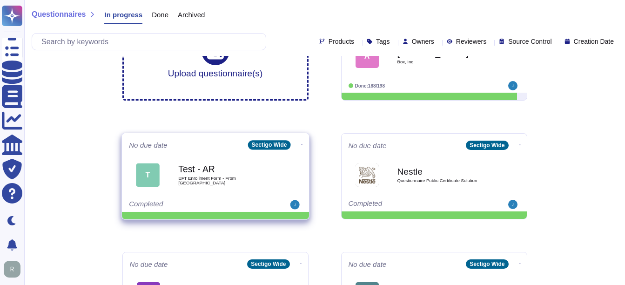
scroll to position [93, 0]
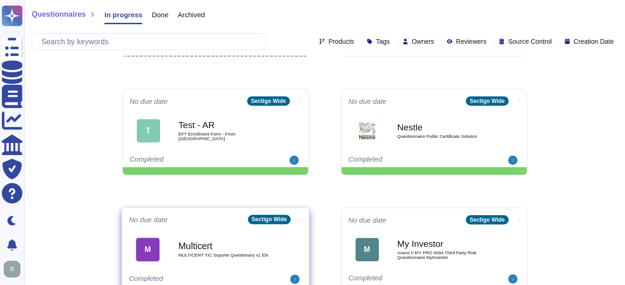
click at [191, 259] on div "Multicert MULTICERT TIC Suporte Questionary v1 EN" at bounding box center [225, 250] width 94 height 38
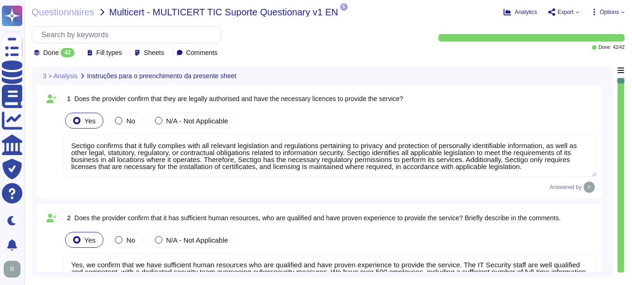
type textarea "Sectigo confirms that it fully complies with all relevant legislation and regul…"
type textarea "Yes, we confirm that we have sufficient human resources who are qualified and h…"
type textarea "Yes, we confirm that we have adequate technological infrastructure to guarantee…"
type textarea "Yes, Sectigo complies fully with the General Data Protection Regulation (GDPR) …"
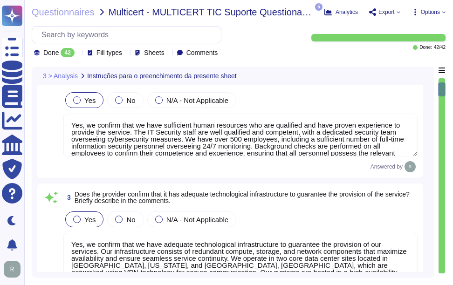
type textarea "Yes, our organization holds several recognized certifications in the field of I…"
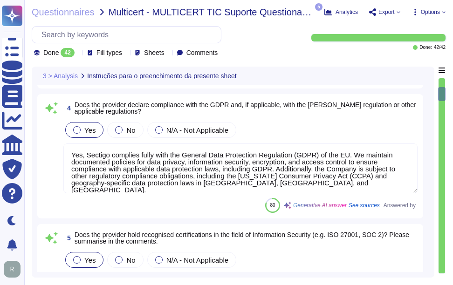
type textarea "Yes, our organization is subject to external audits in the field of Information…"
type textarea "Yes, we have a robust Information Security Policy that has been documented, app…"
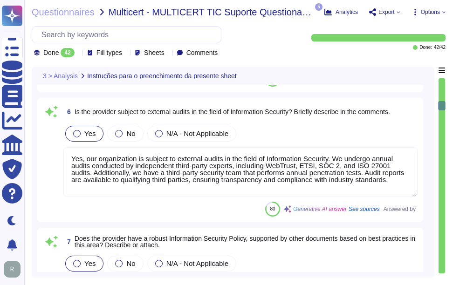
type textarea "Yes, we have an Anti-Bribery & Anti-Corruption Policy that addresses conflicts …"
type textarea "The Company and its Principals or Affiliates have never been convicted of a fel…"
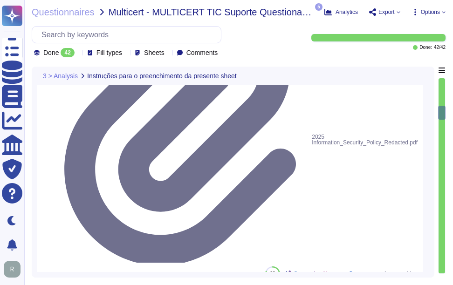
type textarea "Yes, we have well-documented Business Continuity and Disaster Recovery Plans in…"
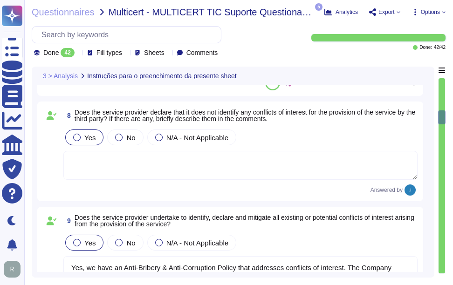
type textarea "Yes, we regularly test our business continuity plans. The Business Continuity a…"
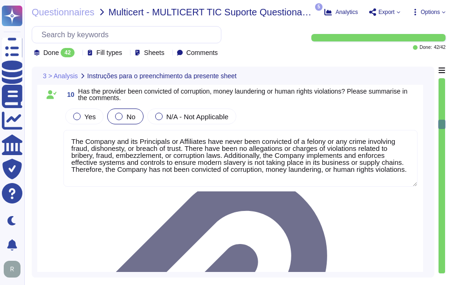
type textarea "Yes, We have formal and adequate processes in place for the identification, man…"
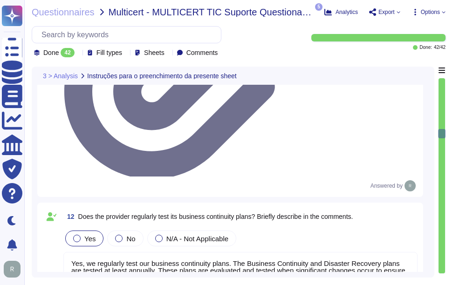
type textarea "We are a privately held company and do not share our financial information"
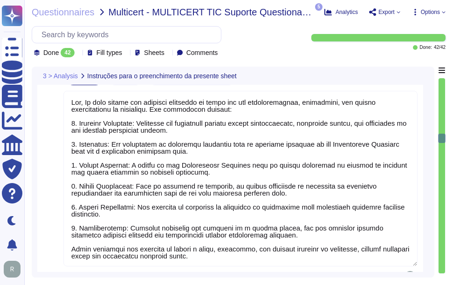
type textarea "Yes, Sectigo maintains active insurance coverage that includes general liabilit…"
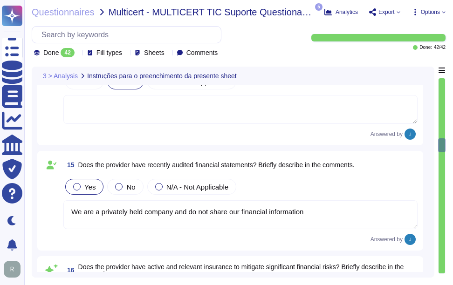
type textarea "Your enterprise representative will provide these details."
type textarea "USD, GBP, or Euro"
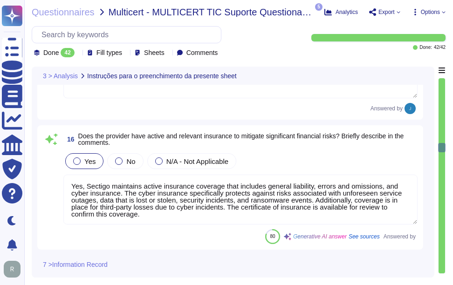
type textarea "NAICs Code: 541511 (Computer programming)"
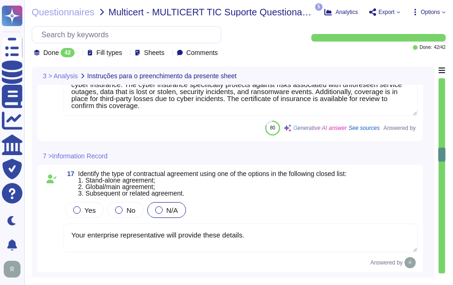
type textarea "NAICs Code: 541511 (Computer programming)"
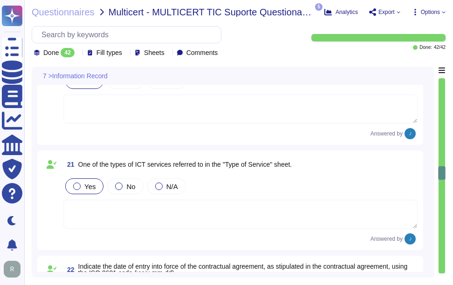
type textarea "Please contact the enterprise sales representative."
type textarea "The notice period to terminate the contractual agreement is 120 days. A written…"
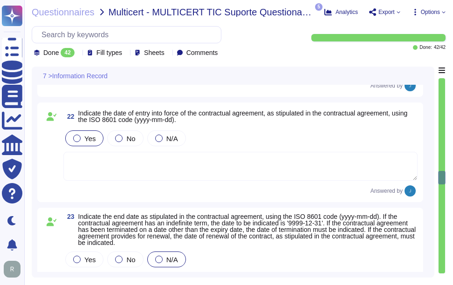
type textarea "Please contact your Enterprise sales Representative"
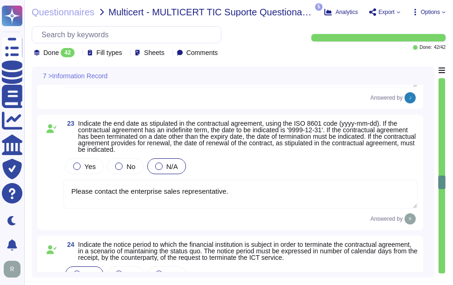
type textarea "The governing law is the law of the jurisdiction where the personnel are locate…"
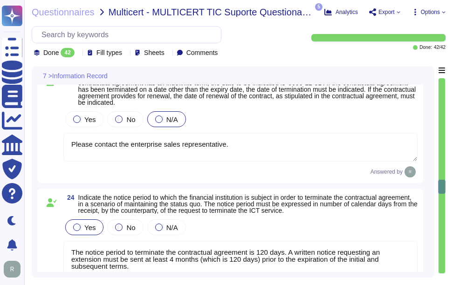
scroll to position [3027, 0]
type textarea "The ICT services are provided from the [GEOGRAPHIC_DATA] ([GEOGRAPHIC_DATA]) an…"
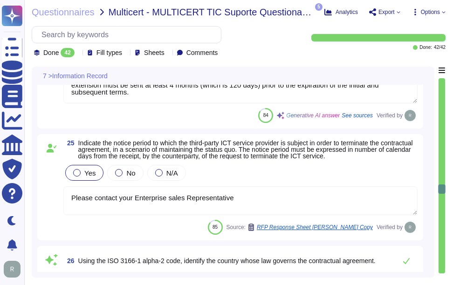
scroll to position [3167, 0]
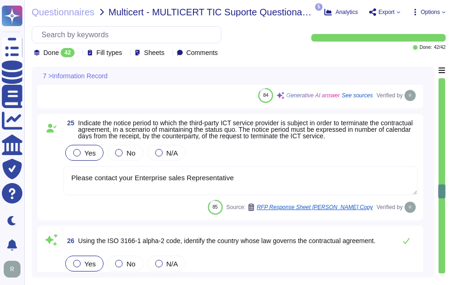
type textarea "No."
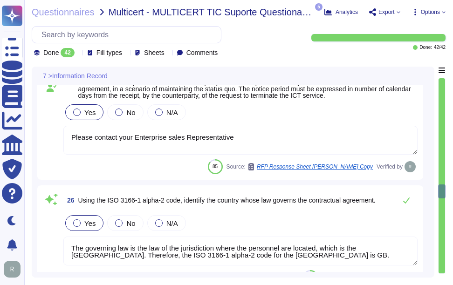
scroll to position [3260, 0]
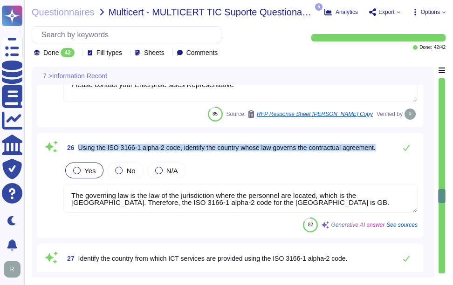
drag, startPoint x: 77, startPoint y: 151, endPoint x: 384, endPoint y: 152, distance: 306.9
click at [384, 152] on div "26 Using the ISO 3166-1 alpha-2 code, identify the country whose law governs th…" at bounding box center [240, 147] width 354 height 19
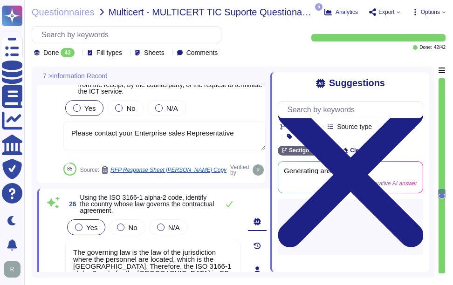
scroll to position [3268, 0]
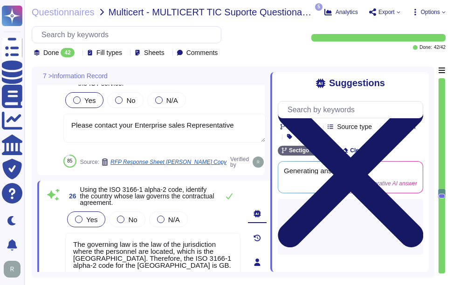
click at [420, 84] on icon at bounding box center [350, 175] width 145 height 194
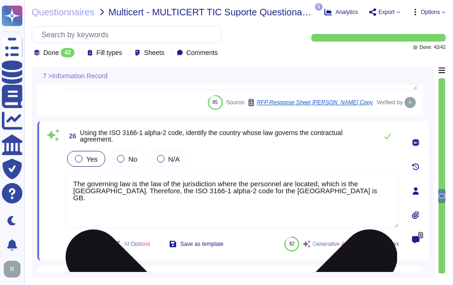
type textarea "No."
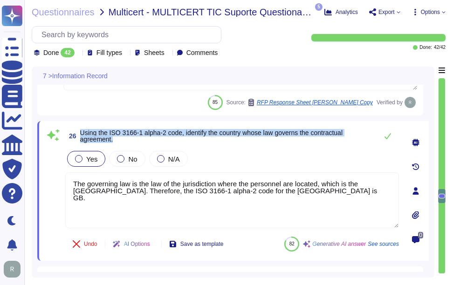
drag, startPoint x: 81, startPoint y: 134, endPoint x: 149, endPoint y: 142, distance: 69.4
click at [149, 142] on span "Using the ISO 3166-1 alpha-2 code, identify the country whose law governs the c…" at bounding box center [226, 135] width 292 height 13
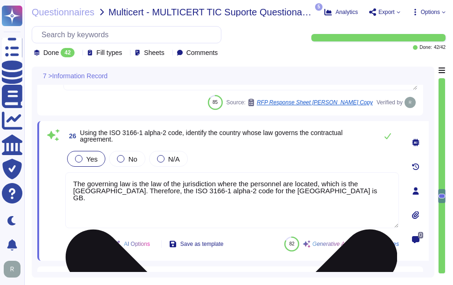
drag, startPoint x: 147, startPoint y: 193, endPoint x: 227, endPoint y: 191, distance: 80.1
click at [227, 191] on textarea "The governing law is the law of the jurisdiction where the personnel are locate…" at bounding box center [231, 200] width 333 height 56
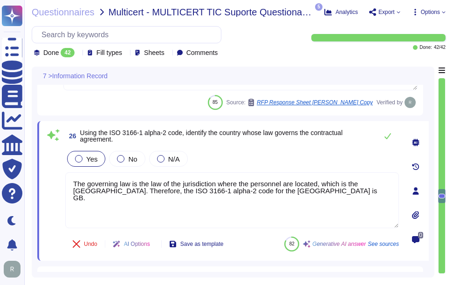
click at [317, 163] on div "Yes No N/A" at bounding box center [231, 159] width 333 height 20
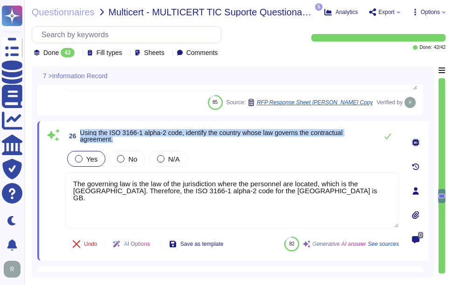
drag, startPoint x: 80, startPoint y: 133, endPoint x: 120, endPoint y: 140, distance: 41.2
click at [120, 140] on span "26 Using the ISO 3166-1 alpha-2 code, identify the country whose law governs th…" at bounding box center [218, 136] width 307 height 17
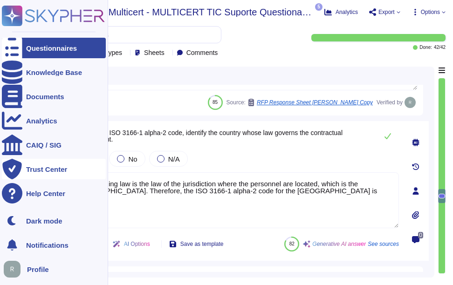
drag, startPoint x: 337, startPoint y: 192, endPoint x: 16, endPoint y: 177, distance: 320.8
click at [16, 177] on div "Questionnaires Knowledge Base Documents Analytics CAIQ / SIG Trust Center Help …" at bounding box center [226, 142] width 453 height 285
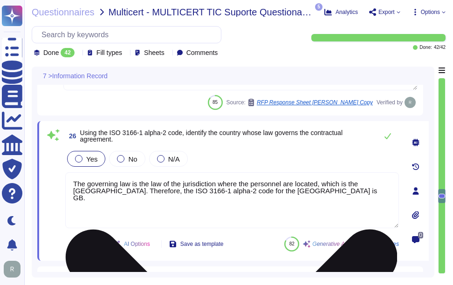
click at [359, 194] on textarea "The governing law is the law of the jurisdiction where the personnel are locate…" at bounding box center [231, 200] width 333 height 56
click at [101, 192] on textarea "The governing law is the law of the jurisdiction where the personnel are locate…" at bounding box center [231, 200] width 333 height 56
click at [376, 193] on textarea "The governing law is the law of the jurisdiction where the personnel are locate…" at bounding box center [231, 200] width 333 height 56
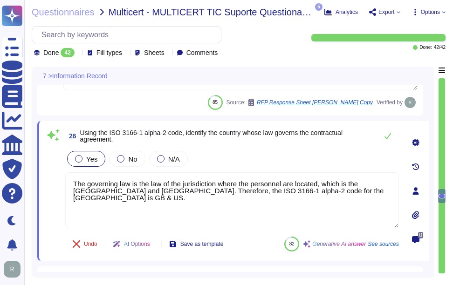
click at [305, 158] on div "Yes No N/A" at bounding box center [231, 159] width 333 height 20
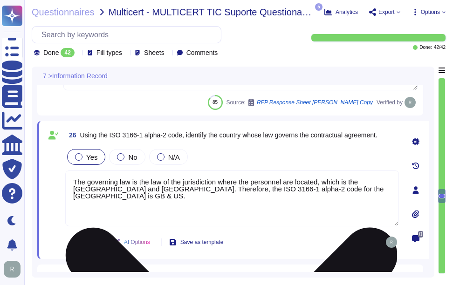
click at [359, 191] on textarea "The governing law is the law of the jurisdiction where the personnel are locate…" at bounding box center [231, 198] width 333 height 56
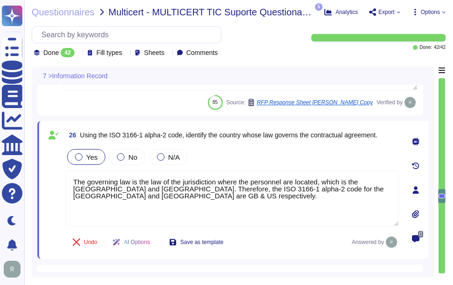
click at [244, 162] on div "Yes No N/A" at bounding box center [231, 157] width 333 height 20
click at [237, 154] on div "Yes No N/A" at bounding box center [231, 157] width 333 height 20
click at [266, 153] on div "Yes No N/A" at bounding box center [231, 157] width 333 height 20
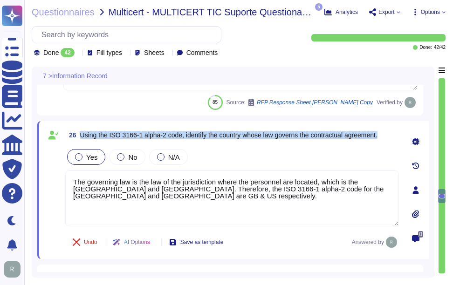
drag, startPoint x: 81, startPoint y: 135, endPoint x: 384, endPoint y: 140, distance: 303.7
click at [384, 140] on div "26 Using the ISO 3166-1 alpha-2 code, identify the country whose law governs th…" at bounding box center [231, 135] width 333 height 17
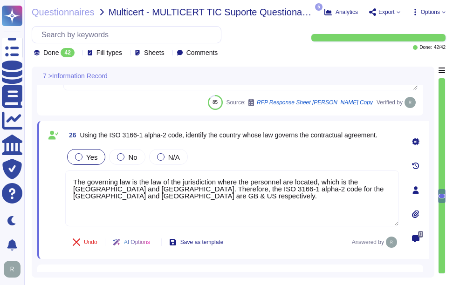
drag, startPoint x: 199, startPoint y: 202, endPoint x: 46, endPoint y: 165, distance: 157.6
click at [46, 165] on div "26 Using the ISO 3166-1 alpha-2 code, identify the country whose law governs th…" at bounding box center [222, 190] width 354 height 127
paste textarea ". Therefore, the ISO 3166-1 alpha-2 code for the [GEOGRAPHIC_DATA] is GB"
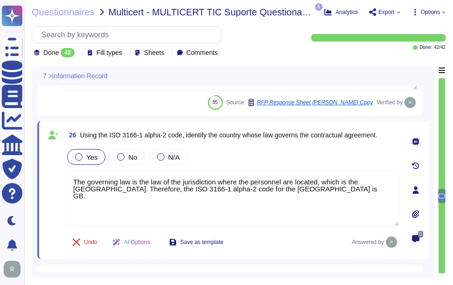
click at [271, 158] on div "Yes No N/A" at bounding box center [231, 157] width 333 height 20
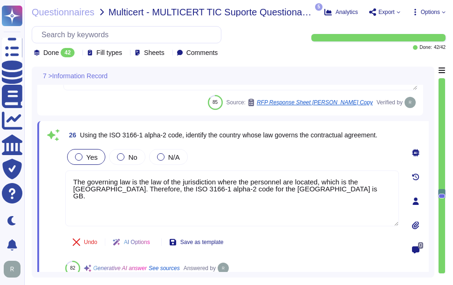
click at [271, 158] on div "Yes No N/A" at bounding box center [231, 157] width 333 height 20
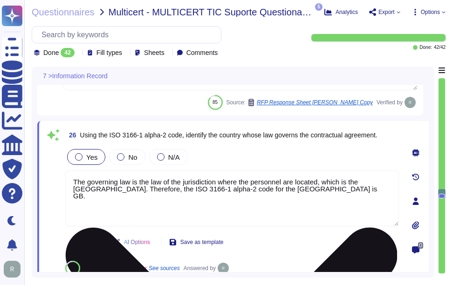
click at [343, 194] on textarea "The governing law is the law of the jurisdiction where the personnel are locate…" at bounding box center [231, 198] width 333 height 56
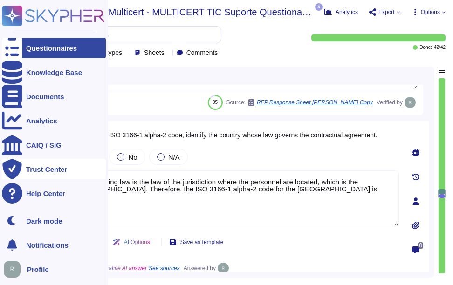
drag, startPoint x: 343, startPoint y: 194, endPoint x: 23, endPoint y: 176, distance: 320.9
click at [23, 176] on div "Questionnaires Knowledge Base Documents Analytics CAIQ / SIG Trust Center Help …" at bounding box center [226, 142] width 453 height 285
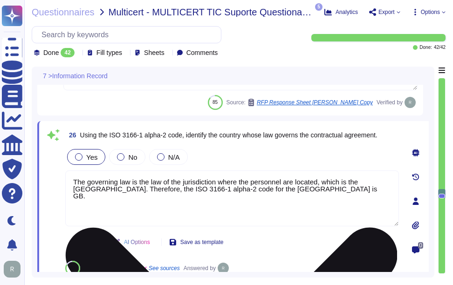
paste textarea "ISO 3166-1 alpha-2 code for the [GEOGRAPHIC_DATA] is [GEOGRAPHIC_DATA]. The ICT…"
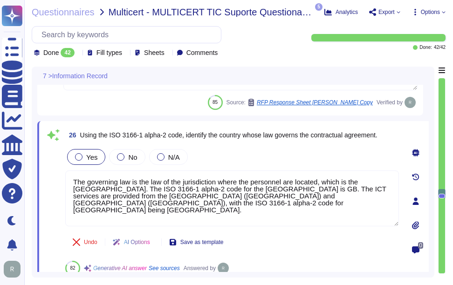
type textarea "The governing law is the law of the jurisdiction where the personnel are locate…"
click at [248, 158] on div "Yes No N/A" at bounding box center [231, 157] width 333 height 20
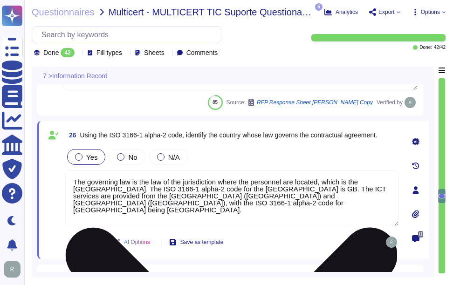
drag, startPoint x: 159, startPoint y: 203, endPoint x: 68, endPoint y: 177, distance: 95.4
click at [68, 177] on textarea "The governing law is the law of the jurisdiction where the personnel are locate…" at bounding box center [231, 198] width 333 height 56
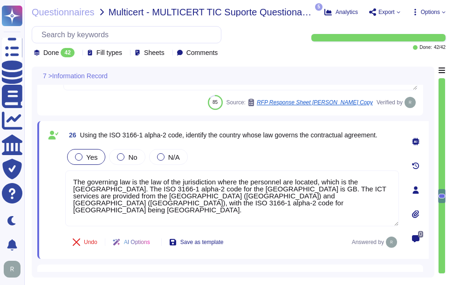
click at [275, 161] on div "Yes No N/A" at bounding box center [231, 157] width 333 height 20
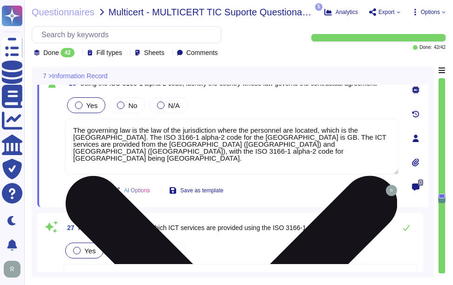
type textarea "US [GEOGRAPHIC_DATA]"
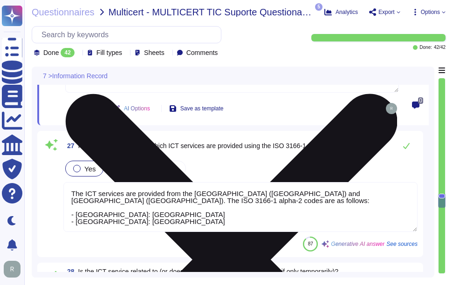
type textarea "US [GEOGRAPHIC_DATA]"
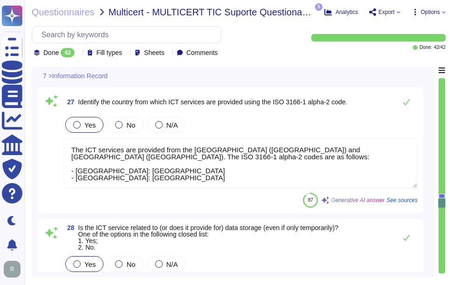
scroll to position [3407, 0]
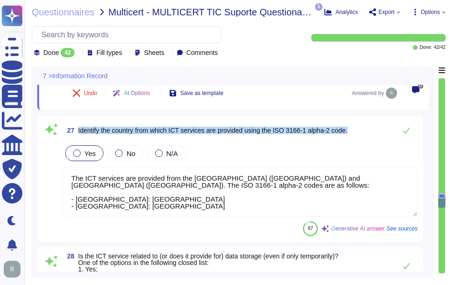
drag, startPoint x: 78, startPoint y: 128, endPoint x: 362, endPoint y: 129, distance: 284.1
click at [362, 129] on div "27 Identify the country from which ICT services are provided using the ISO 3166…" at bounding box center [240, 130] width 354 height 19
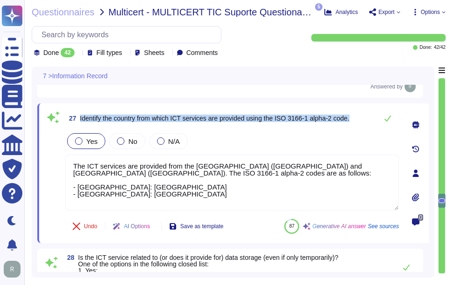
drag, startPoint x: 79, startPoint y: 119, endPoint x: 370, endPoint y: 118, distance: 290.6
click at [370, 118] on div "27 Identify the country from which ICT services are provided using the ISO 3166…" at bounding box center [231, 118] width 333 height 19
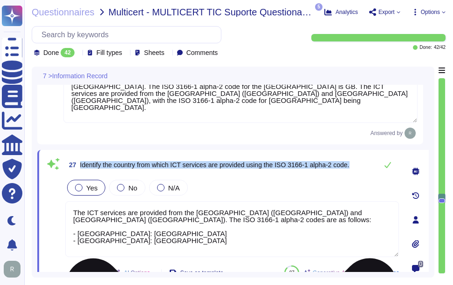
type textarea "The notice period to terminate the contractual agreement is 120 days. A written…"
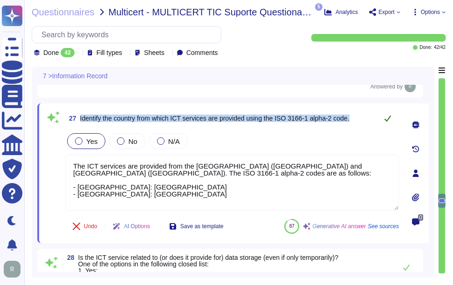
type textarea "US [GEOGRAPHIC_DATA]"
click at [386, 121] on icon at bounding box center [387, 118] width 7 height 7
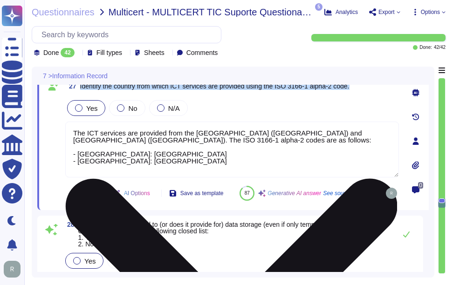
type textarea "US [GEOGRAPHIC_DATA]"
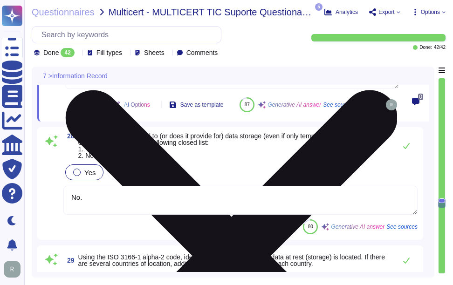
scroll to position [3547, 0]
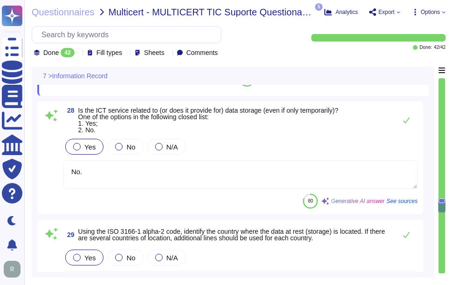
type textarea "The company entering into the contractual agreement is identified by the LEI co…"
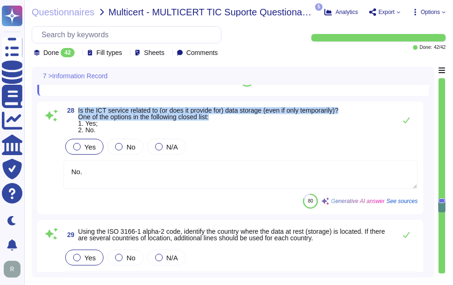
drag, startPoint x: 77, startPoint y: 134, endPoint x: 264, endPoint y: 140, distance: 186.4
click at [264, 133] on span "28 Is the ICT service related to (or does it provide for) data storage (even if…" at bounding box center [200, 120] width 275 height 26
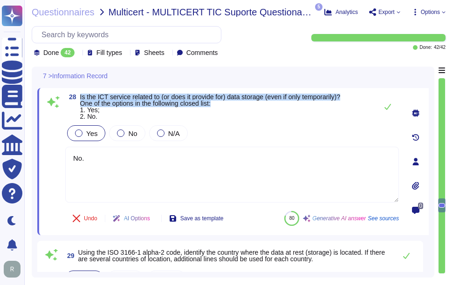
drag, startPoint x: 81, startPoint y: 97, endPoint x: 233, endPoint y: 107, distance: 152.6
click at [233, 107] on span "Is the ICT service related to (or does it provide for) data storage (even if on…" at bounding box center [210, 107] width 260 height 26
click at [116, 102] on span "Is the ICT service related to (or does it provide for) data storage (even if on…" at bounding box center [210, 106] width 260 height 27
drag, startPoint x: 80, startPoint y: 99, endPoint x: 353, endPoint y: 97, distance: 273.8
click at [353, 97] on div "28 Is the ICT service related to (or does it provide for) data storage (even if…" at bounding box center [231, 107] width 333 height 26
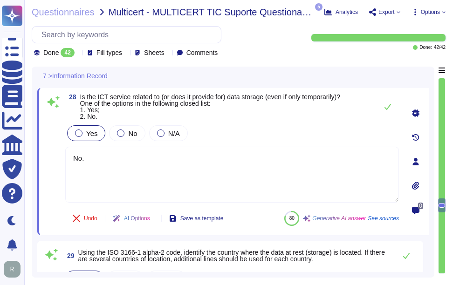
drag, startPoint x: 94, startPoint y: 165, endPoint x: 54, endPoint y: 152, distance: 42.0
click at [51, 151] on div "28 Is the ICT service related to (or does it provide for) data storage (even if…" at bounding box center [222, 162] width 354 height 136
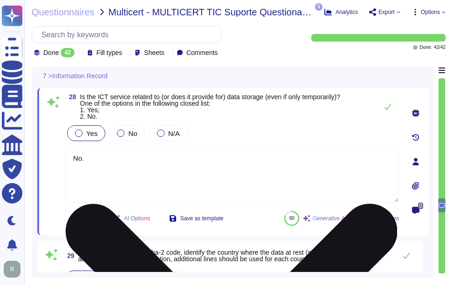
paste textarea "Yes, the ICT service involves data storage as the customer creates and manages …"
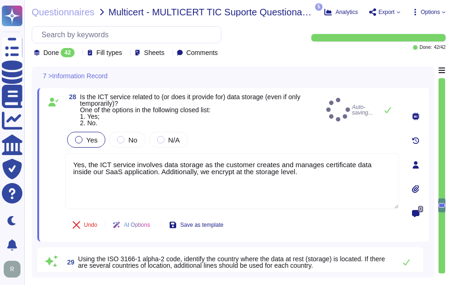
click at [245, 129] on div "28 Is the ICT service related to (or does it provide for) data storage (even if…" at bounding box center [222, 165] width 354 height 142
type textarea "Yes, the ICT service involves data storage as the customer creates and manages …"
type textarea "The company entering into the contractual agreement is identified by the LEI co…"
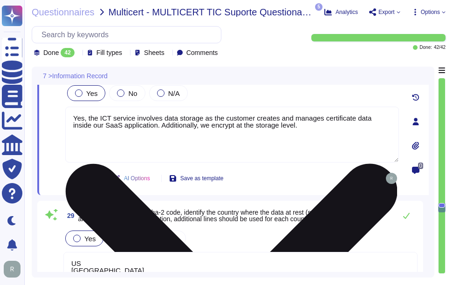
type textarea "Sectigo Limited"
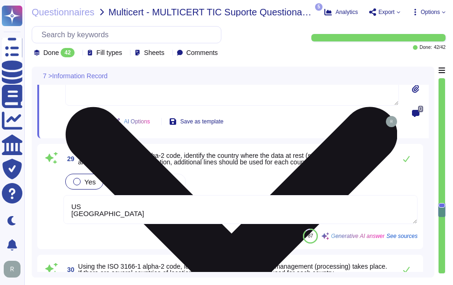
scroll to position [3687, 0]
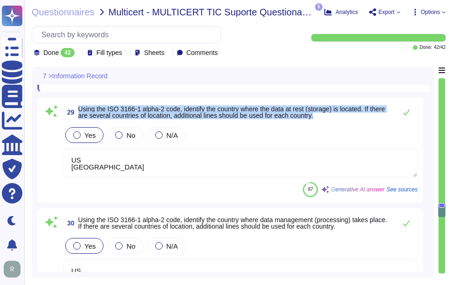
drag, startPoint x: 78, startPoint y: 108, endPoint x: 327, endPoint y: 117, distance: 248.9
click at [327, 117] on span "Using the ISO 3166-1 alpha-2 code, identify the country where the data at rest …" at bounding box center [234, 112] width 313 height 13
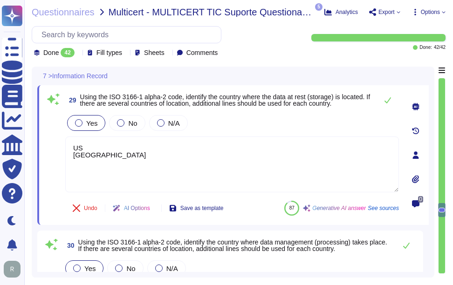
type textarea "Sectigo Limited"
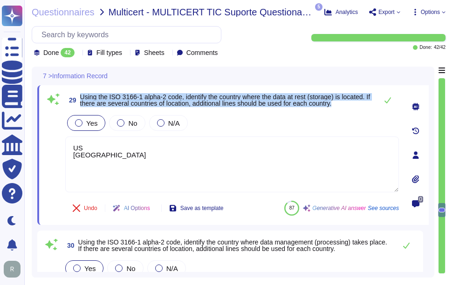
drag, startPoint x: 80, startPoint y: 98, endPoint x: 346, endPoint y: 105, distance: 266.5
click at [346, 105] on span "Using the ISO 3166-1 alpha-2 code, identify the country where the data at rest …" at bounding box center [226, 100] width 292 height 13
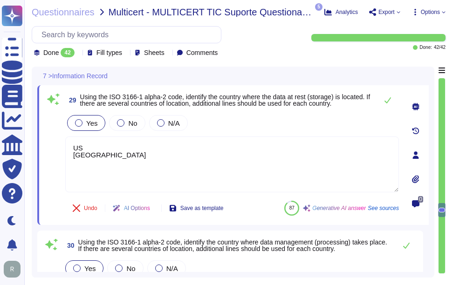
drag, startPoint x: 110, startPoint y: 163, endPoint x: 51, endPoint y: 137, distance: 65.1
click at [51, 137] on div "29 Using the ISO 3166-1 alpha-2 code, identify the country where the data at re…" at bounding box center [222, 155] width 354 height 129
click at [277, 124] on div "Yes No N/A" at bounding box center [231, 123] width 333 height 20
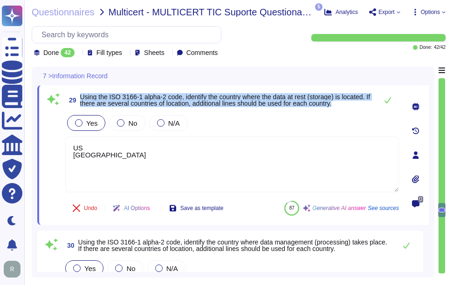
drag, startPoint x: 81, startPoint y: 98, endPoint x: 351, endPoint y: 105, distance: 270.7
click at [351, 105] on span "Using the ISO 3166-1 alpha-2 code, identify the country where the data at rest …" at bounding box center [226, 100] width 292 height 13
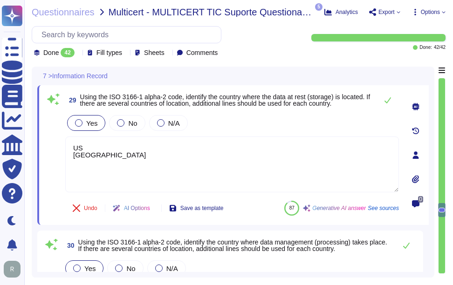
click at [259, 123] on div "Yes No N/A" at bounding box center [231, 123] width 333 height 20
click at [386, 100] on icon at bounding box center [387, 99] width 7 height 7
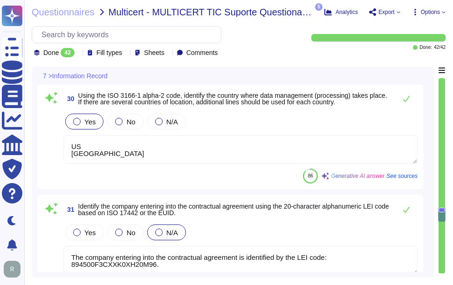
type textarea "894500F3CXXK0XH20M96"
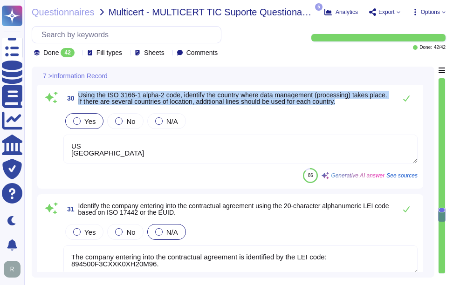
drag, startPoint x: 79, startPoint y: 117, endPoint x: 370, endPoint y: 128, distance: 291.2
click at [370, 105] on span "Using the ISO 3166-1 alpha-2 code, identify the country where data management (…" at bounding box center [234, 98] width 313 height 13
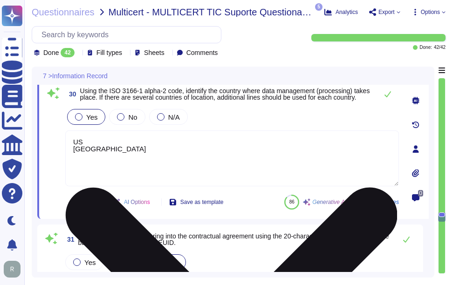
scroll to position [3780, 0]
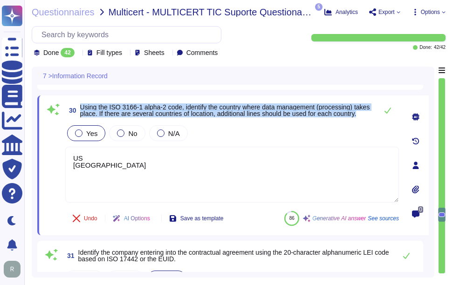
drag, startPoint x: 81, startPoint y: 106, endPoint x: 123, endPoint y: 118, distance: 44.4
click at [123, 117] on span "Using the ISO 3166-1 alpha-2 code, identify the country where data management (…" at bounding box center [226, 110] width 292 height 13
click at [257, 115] on span "Using the ISO 3166-1 alpha-2 code, identify the country where data management (…" at bounding box center [225, 110] width 290 height 14
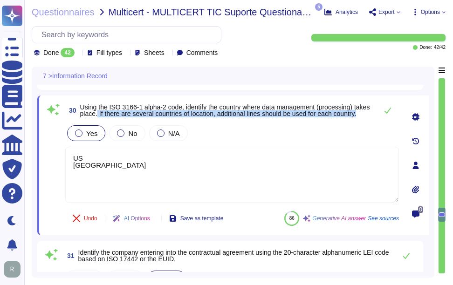
drag, startPoint x: 115, startPoint y: 111, endPoint x: 122, endPoint y: 121, distance: 12.3
click at [122, 117] on span "Using the ISO 3166-1 alpha-2 code, identify the country where data management (…" at bounding box center [226, 110] width 292 height 13
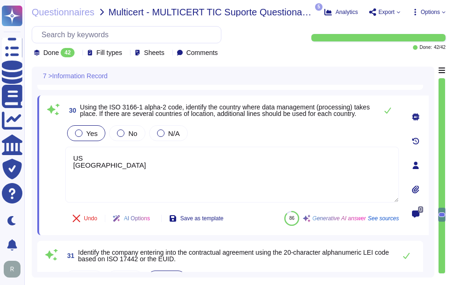
drag, startPoint x: 124, startPoint y: 173, endPoint x: 60, endPoint y: 155, distance: 66.9
click at [60, 155] on div "30 Using the ISO 3166-1 alpha-2 code, identify the country where data managemen…" at bounding box center [222, 165] width 354 height 129
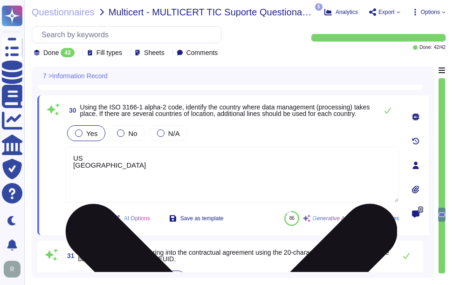
paste textarea "- [GEOGRAPHIC_DATA]: Secaucus, [US_STATE] - [GEOGRAPHIC_DATA]: [GEOGRAPHIC_DATA…"
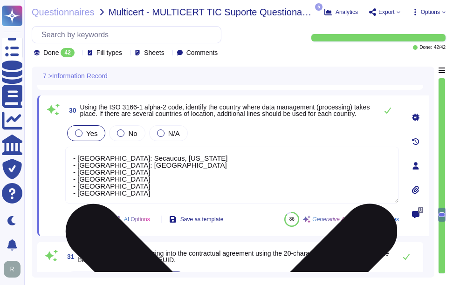
click at [213, 160] on textarea "- [GEOGRAPHIC_DATA]: Secaucus, [US_STATE] - [GEOGRAPHIC_DATA]: [GEOGRAPHIC_DATA…" at bounding box center [231, 175] width 333 height 57
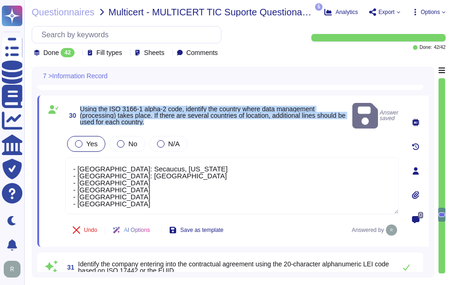
drag, startPoint x: 79, startPoint y: 105, endPoint x: 231, endPoint y: 117, distance: 152.8
click at [231, 117] on span "30 Using the ISO 3166-1 alpha-2 code, identify the country where data managemen…" at bounding box center [206, 116] width 283 height 20
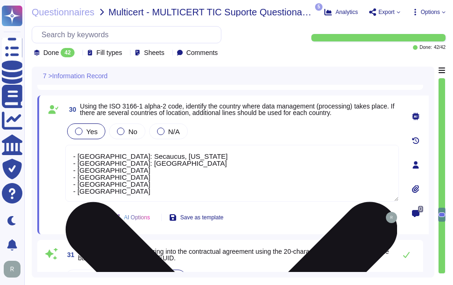
click at [204, 162] on textarea "- [GEOGRAPHIC_DATA]: Secaucus, [US_STATE] - [GEOGRAPHIC_DATA]: [GEOGRAPHIC_DATA…" at bounding box center [231, 173] width 333 height 57
click at [204, 159] on textarea "- [GEOGRAPHIC_DATA]: Secaucus, [US_STATE] - [GEOGRAPHIC_DATA]: [GEOGRAPHIC_DATA…" at bounding box center [231, 173] width 333 height 57
click at [144, 176] on textarea "- [GEOGRAPHIC_DATA]: Secaucus, [US_STATE] - [GEOGRAPHIC_DATA]: [GEOGRAPHIC_DATA…" at bounding box center [231, 173] width 333 height 57
click at [215, 161] on textarea "- [GEOGRAPHIC_DATA]: Secaucus, [US_STATE] - [GEOGRAPHIC_DATA]: [GEOGRAPHIC_DATA…" at bounding box center [231, 173] width 333 height 57
click at [208, 167] on textarea "- [GEOGRAPHIC_DATA]: [GEOGRAPHIC_DATA], [US_STATE] ([GEOGRAPHIC_DATA]) - [GEOGR…" at bounding box center [231, 173] width 333 height 57
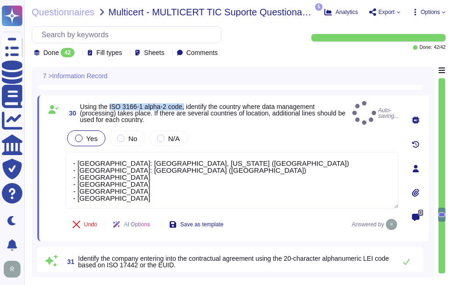
drag, startPoint x: 110, startPoint y: 107, endPoint x: 183, endPoint y: 107, distance: 72.6
click at [183, 107] on span "Using the ISO 3166-1 alpha-2 code, identify the country where data management (…" at bounding box center [212, 113] width 265 height 20
copy span "ISO 3166-1 alpha-2 code,"
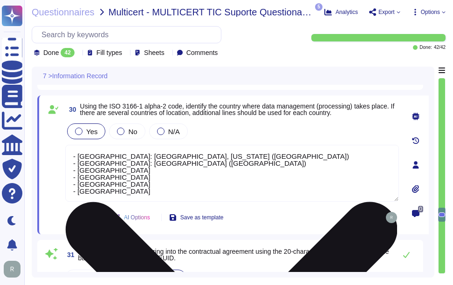
click at [119, 172] on textarea "- [GEOGRAPHIC_DATA]: [GEOGRAPHIC_DATA], [US_STATE] ([GEOGRAPHIC_DATA]) - [GEOGR…" at bounding box center [231, 173] width 333 height 57
click at [106, 178] on textarea "- [GEOGRAPHIC_DATA]: [GEOGRAPHIC_DATA], [US_STATE] ([GEOGRAPHIC_DATA]) - [GEOGR…" at bounding box center [231, 173] width 333 height 57
click at [137, 180] on textarea "- [GEOGRAPHIC_DATA]: [GEOGRAPHIC_DATA], [US_STATE] ([GEOGRAPHIC_DATA]) - [GEOGR…" at bounding box center [231, 173] width 333 height 57
click at [94, 186] on textarea "- [GEOGRAPHIC_DATA]: [GEOGRAPHIC_DATA], [US_STATE] ([GEOGRAPHIC_DATA]) - [GEOGR…" at bounding box center [231, 173] width 333 height 57
click at [96, 186] on textarea "- [GEOGRAPHIC_DATA]: [GEOGRAPHIC_DATA], [US_STATE] ([GEOGRAPHIC_DATA]) - [GEOGR…" at bounding box center [231, 173] width 333 height 57
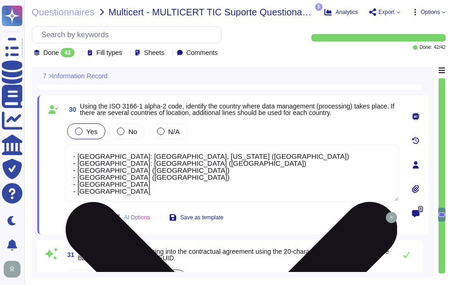
click at [96, 186] on textarea "- [GEOGRAPHIC_DATA]: [GEOGRAPHIC_DATA], [US_STATE] ([GEOGRAPHIC_DATA]) - [GEOGR…" at bounding box center [231, 173] width 333 height 57
click at [122, 185] on textarea "- [GEOGRAPHIC_DATA]: [GEOGRAPHIC_DATA], [US_STATE] ([GEOGRAPHIC_DATA]) - [GEOGR…" at bounding box center [231, 173] width 333 height 57
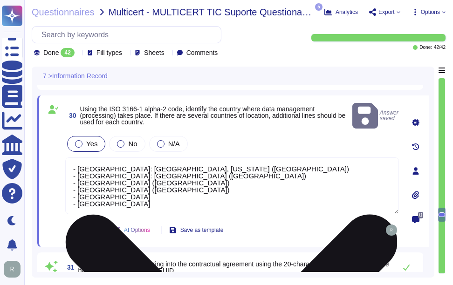
click at [115, 191] on textarea "- [GEOGRAPHIC_DATA]: [GEOGRAPHIC_DATA], [US_STATE] ([GEOGRAPHIC_DATA]) - [GEOGR…" at bounding box center [231, 185] width 333 height 57
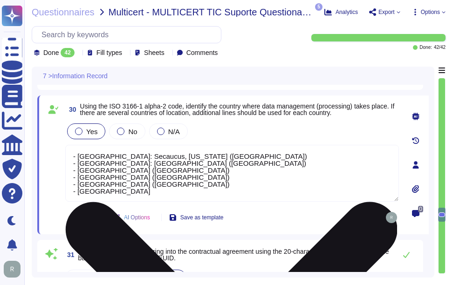
click at [115, 195] on textarea "- [GEOGRAPHIC_DATA]: Secaucus, [US_STATE] ([GEOGRAPHIC_DATA]) - [GEOGRAPHIC_DAT…" at bounding box center [231, 173] width 333 height 57
click at [129, 198] on textarea "- [GEOGRAPHIC_DATA]: Secaucus, [US_STATE] ([GEOGRAPHIC_DATA]) - [GEOGRAPHIC_DAT…" at bounding box center [231, 173] width 333 height 57
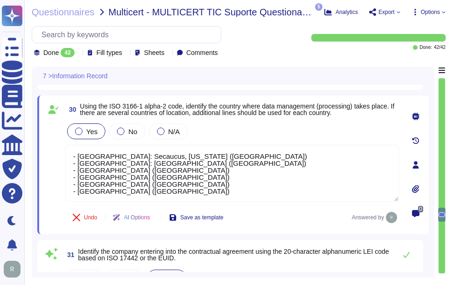
type textarea "- [GEOGRAPHIC_DATA]: Secaucus, [US_STATE] ([GEOGRAPHIC_DATA]) - [GEOGRAPHIC_DAT…"
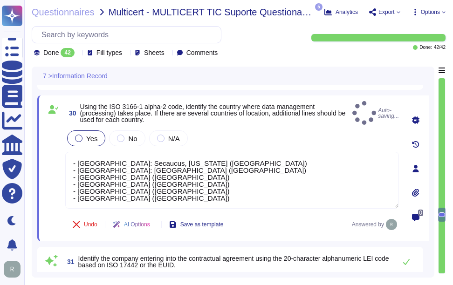
click at [261, 139] on div "Yes No N/A" at bounding box center [231, 139] width 333 height 20
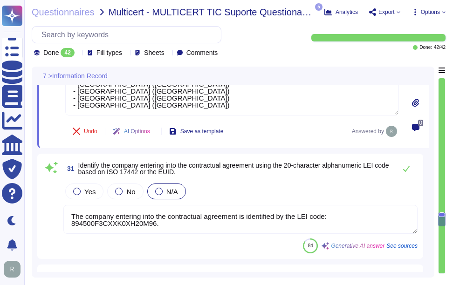
scroll to position [3920, 0]
type textarea "Sectigo Limited"
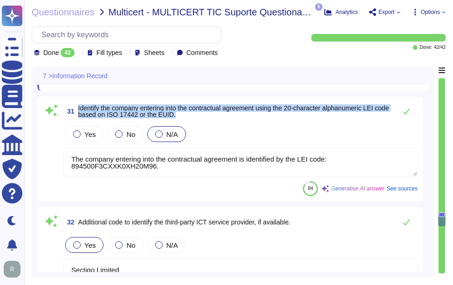
drag, startPoint x: 78, startPoint y: 106, endPoint x: 193, endPoint y: 117, distance: 115.5
click at [193, 117] on span "31 Identify the company entering into the contractual agreement using the 20-ch…" at bounding box center [227, 111] width 328 height 17
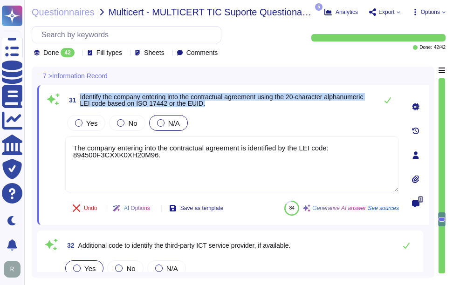
drag, startPoint x: 79, startPoint y: 98, endPoint x: 342, endPoint y: 106, distance: 262.8
click at [342, 106] on span "31 Identify the company entering into the contractual agreement using the 20-ch…" at bounding box center [218, 100] width 307 height 17
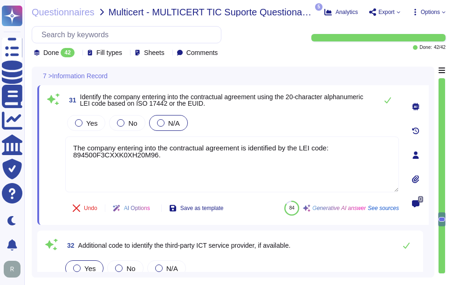
drag, startPoint x: 299, startPoint y: 150, endPoint x: 63, endPoint y: 142, distance: 236.2
click at [63, 142] on div "31 Identify the company entering into the contractual agreement using the 20-ch…" at bounding box center [222, 155] width 354 height 129
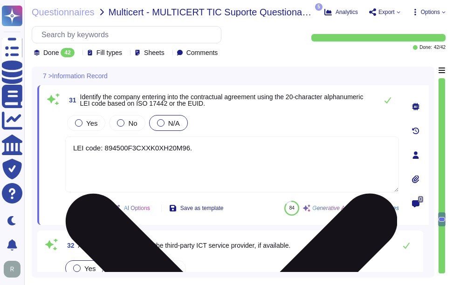
drag, startPoint x: 210, startPoint y: 153, endPoint x: 65, endPoint y: 144, distance: 144.6
click at [65, 144] on textarea "LEI code: 894500F3CXXK0XH20M96." at bounding box center [231, 164] width 333 height 56
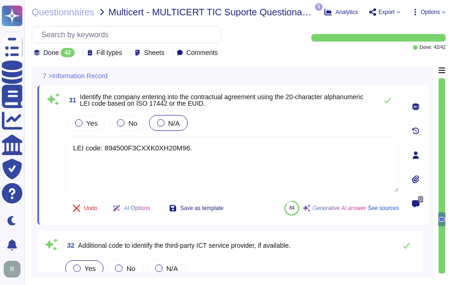
type textarea "LEI code: 894500F3CXXK0XH20M96."
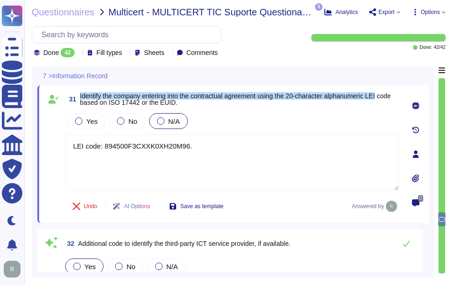
drag, startPoint x: 79, startPoint y: 97, endPoint x: 386, endPoint y: 96, distance: 306.4
click at [386, 96] on span "31 Identify the company entering into the contractual agreement using the 20-ch…" at bounding box center [231, 99] width 333 height 17
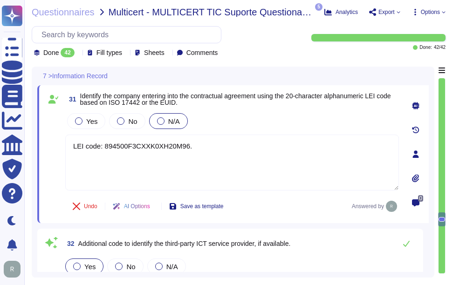
click at [254, 120] on div "Yes No N/A" at bounding box center [231, 121] width 333 height 20
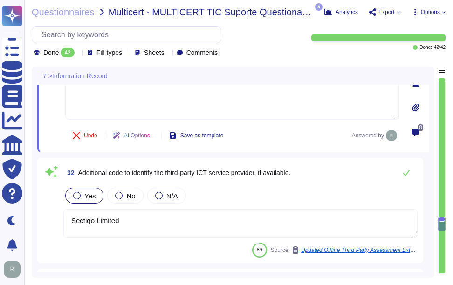
type textarea "Sectigo Limited"
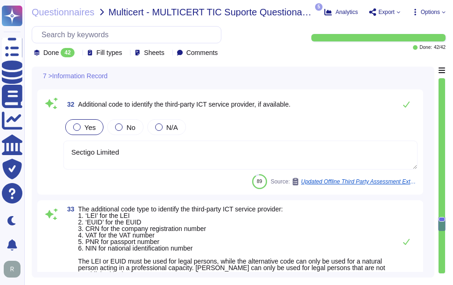
scroll to position [4059, 0]
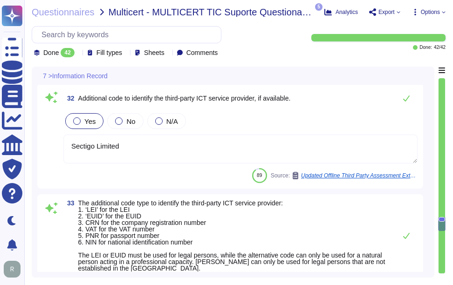
type textarea "Your enterprise representative will provide these details."
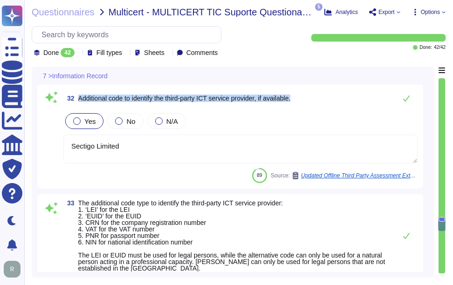
drag, startPoint x: 80, startPoint y: 98, endPoint x: 356, endPoint y: 102, distance: 276.2
click at [356, 102] on div "32 Additional code to identify the third-party ICT service provider, if availab…" at bounding box center [240, 98] width 354 height 19
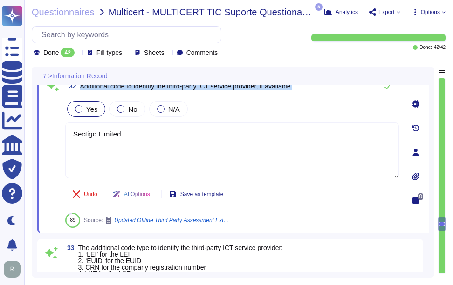
drag, startPoint x: 81, startPoint y: 90, endPoint x: 325, endPoint y: 90, distance: 243.6
click at [325, 90] on div "32 Additional code to identify the third-party ICT service provider, if availab…" at bounding box center [231, 86] width 333 height 19
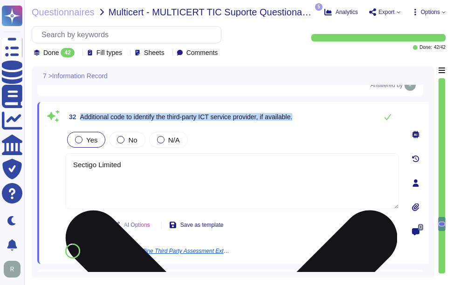
scroll to position [4013, 0]
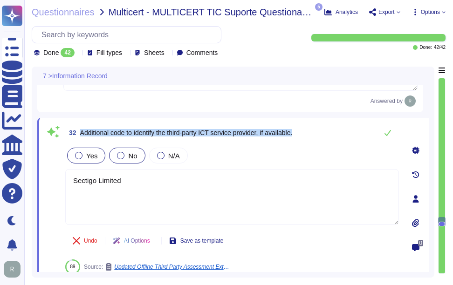
click at [118, 158] on div at bounding box center [120, 155] width 7 height 7
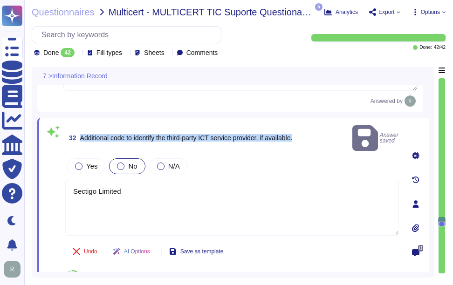
click at [178, 136] on span "Additional code to identify the third-party ICT service provider, if available." at bounding box center [186, 137] width 212 height 7
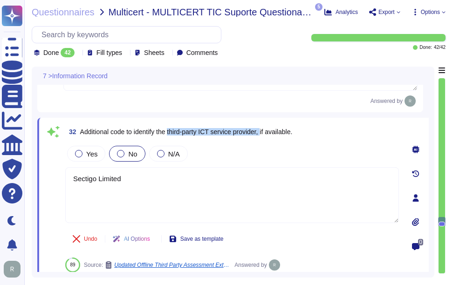
drag, startPoint x: 172, startPoint y: 136, endPoint x: 268, endPoint y: 135, distance: 95.9
click at [268, 135] on span "Additional code to identify the third-party ICT service provider, if available." at bounding box center [186, 131] width 212 height 7
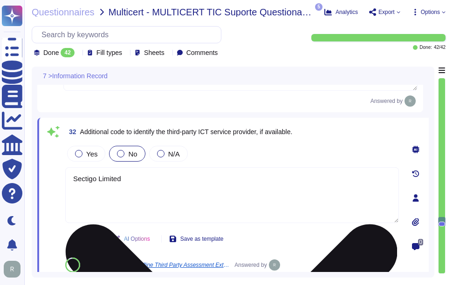
drag, startPoint x: 133, startPoint y: 185, endPoint x: 65, endPoint y: 181, distance: 67.6
click at [65, 181] on textarea "Sectigo Limited" at bounding box center [231, 195] width 333 height 56
click at [173, 182] on textarea "No. We do not engage third part for ICT services." at bounding box center [231, 195] width 333 height 56
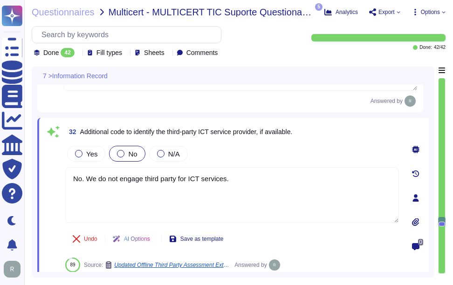
type textarea "No. We do not engage third party for ICT services."
click at [271, 154] on div "Yes No N/A" at bounding box center [231, 154] width 333 height 20
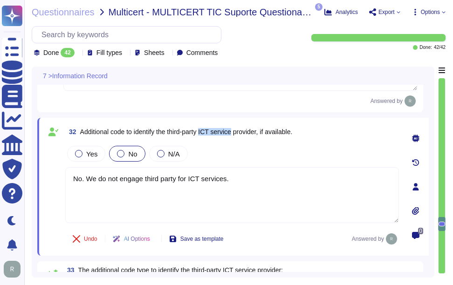
drag, startPoint x: 207, startPoint y: 136, endPoint x: 237, endPoint y: 136, distance: 30.3
click at [237, 136] on span "Additional code to identify the third-party ICT service provider, if available." at bounding box center [186, 131] width 212 height 7
copy span "ICT service"
click at [332, 145] on div "32 Additional code to identify the third-party ICT service provider, if availab…" at bounding box center [222, 186] width 354 height 127
click at [294, 156] on div "Yes No N/A" at bounding box center [231, 154] width 333 height 20
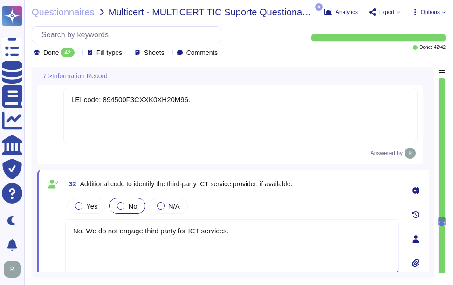
type textarea "US [GEOGRAPHIC_DATA]"
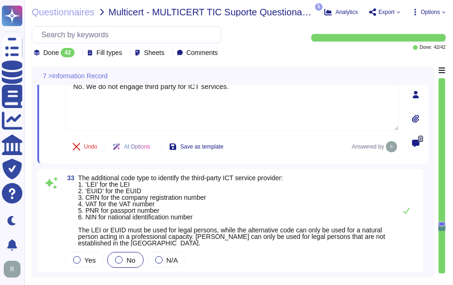
type textarea "Your enterprise representative will provide these details."
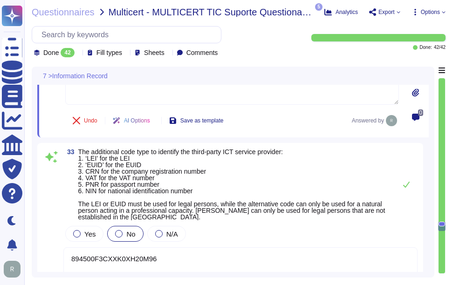
scroll to position [4152, 0]
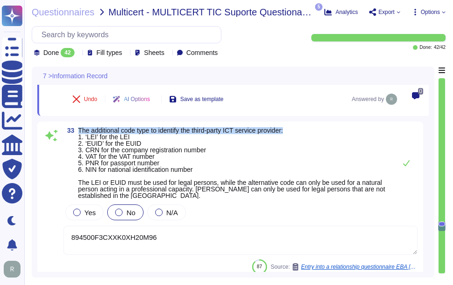
drag, startPoint x: 78, startPoint y: 134, endPoint x: 299, endPoint y: 131, distance: 221.2
click at [299, 131] on span "The additional code type to identify the third-party ICT service provider: 1. ‘…" at bounding box center [234, 163] width 313 height 72
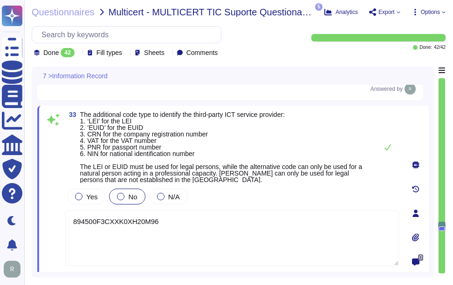
type textarea "Your enterprise representative will provide these details."
click at [315, 139] on span "The additional code type to identify the third-party ICT service provider: 1. ‘…" at bounding box center [226, 147] width 292 height 72
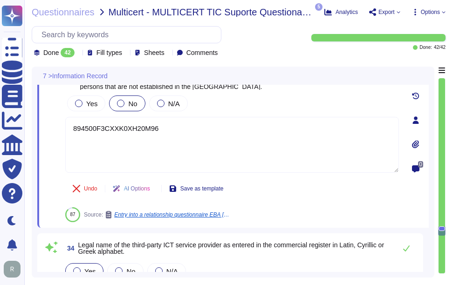
type textarea "A Qualified Auditor means a natural person, Legal Entity, or group of natural p…"
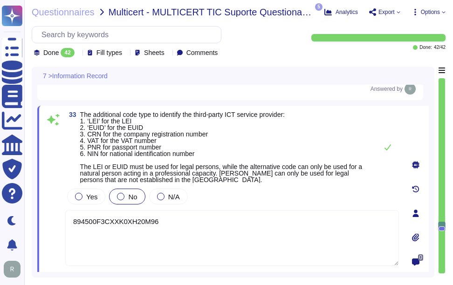
drag, startPoint x: 183, startPoint y: 229, endPoint x: 56, endPoint y: 216, distance: 127.8
click at [56, 216] on div "33 The additional code type to identify the third-party ICT service provider: 1…" at bounding box center [222, 213] width 354 height 204
type textarea "N/A."
click at [289, 153] on span "The additional code type to identify the third-party ICT service provider: 1. ‘…" at bounding box center [226, 147] width 292 height 72
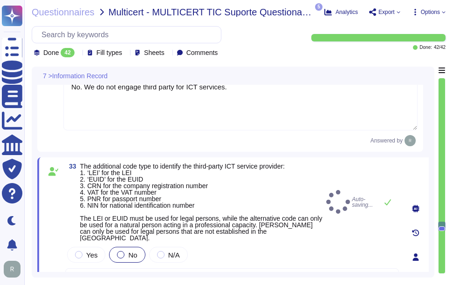
scroll to position [4052, 0]
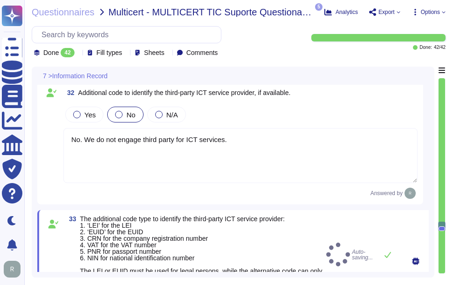
type textarea "- [GEOGRAPHIC_DATA]: Secaucus, [US_STATE] ([GEOGRAPHIC_DATA]) - [GEOGRAPHIC_DAT…"
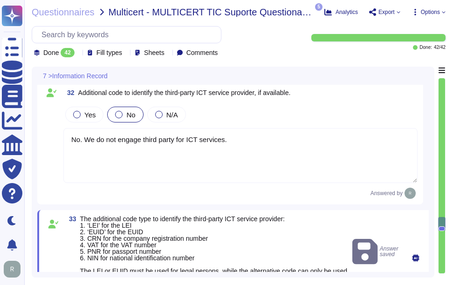
drag, startPoint x: 84, startPoint y: 141, endPoint x: 302, endPoint y: 142, distance: 217.9
click at [302, 142] on textarea "No. We do not engage third party for ICT services." at bounding box center [240, 155] width 354 height 55
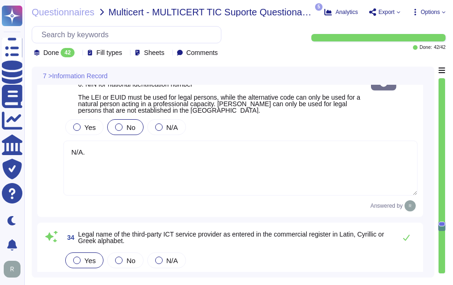
scroll to position [4238, 0]
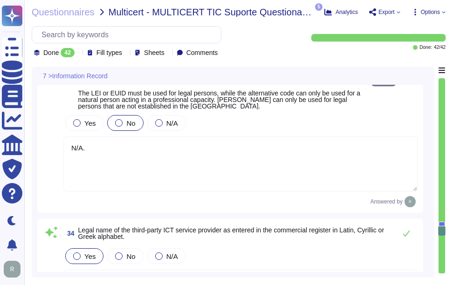
type textarea "A Qualified Auditor means a natural person, Legal Entity, or group of natural p…"
click at [161, 156] on textarea "N/A." at bounding box center [240, 163] width 354 height 55
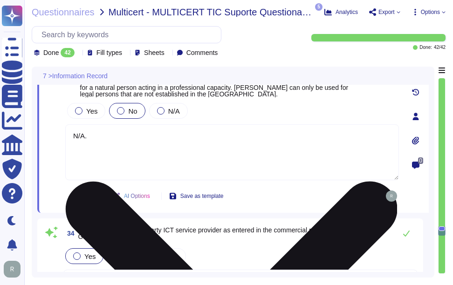
paste textarea "We do not engage third party for ICT services."
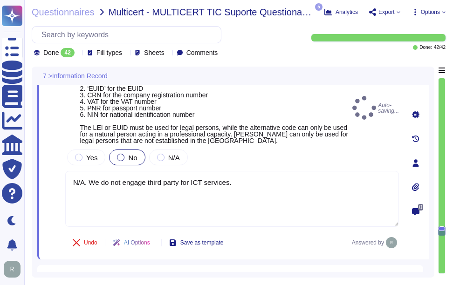
click at [240, 149] on div "33 The additional code type to identify the third-party ICT service provider: 1…" at bounding box center [222, 163] width 354 height 182
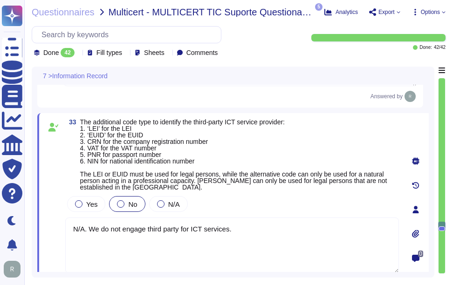
drag, startPoint x: 89, startPoint y: 232, endPoint x: 304, endPoint y: 241, distance: 214.4
click at [304, 241] on textarea "N/A. We do not engage third party for ICT services." at bounding box center [231, 245] width 333 height 56
paste textarea "use third parties for this service. We do not use subcontractors for the servic…"
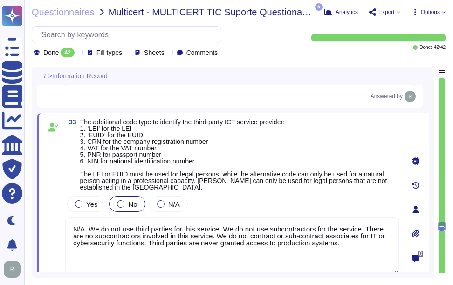
type textarea "N/A. We do not use third parties for this service. We do not use subcontractors…"
click at [308, 209] on div "Yes No N/A" at bounding box center [231, 204] width 333 height 20
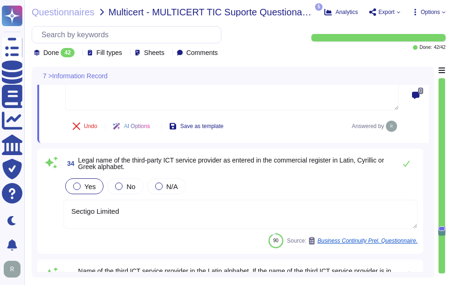
scroll to position [4331, 0]
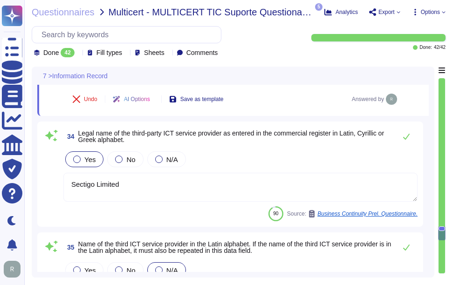
type textarea "The global operational headquarters of the third-party ICT service provider is …"
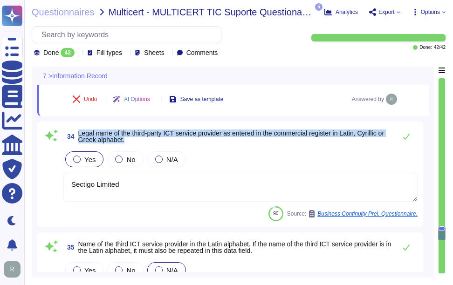
drag, startPoint x: 79, startPoint y: 134, endPoint x: 158, endPoint y: 146, distance: 80.6
click at [158, 145] on span "34 Legal name of the third-party ICT service provider as entered in the commerc…" at bounding box center [227, 136] width 328 height 17
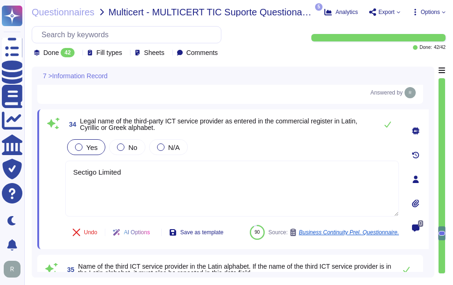
type textarea "The global operational headquarters of the third-party ICT service provider is …"
drag, startPoint x: 134, startPoint y: 168, endPoint x: 41, endPoint y: 161, distance: 92.9
click at [41, 161] on div "34 Legal name of the third-party ICT service provider as entered in the commerc…" at bounding box center [232, 179] width 391 height 140
paste textarea "We do not use third parties for this service. We do not use subcontractors for …"
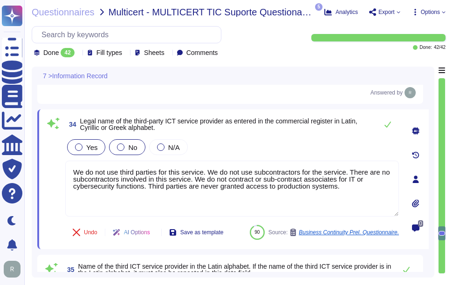
type textarea "We do not use third parties for this service. We do not use subcontractors for …"
click at [124, 146] on label "No" at bounding box center [127, 146] width 20 height 7
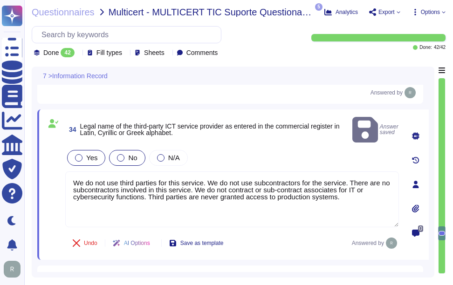
click at [124, 154] on label "No" at bounding box center [127, 157] width 20 height 7
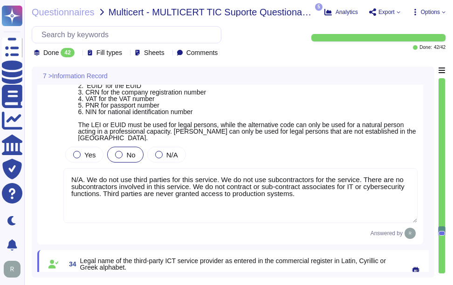
type textarea "LEI code: 894500F3CXXK0XH20M96."
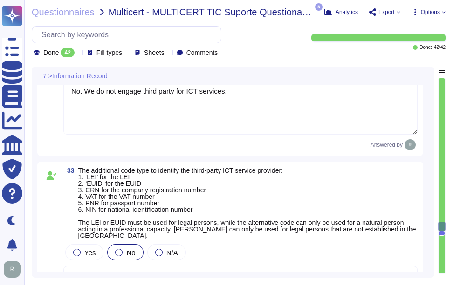
type textarea "- [GEOGRAPHIC_DATA]: Secaucus, [US_STATE] ([GEOGRAPHIC_DATA]) - [GEOGRAPHIC_DAT…"
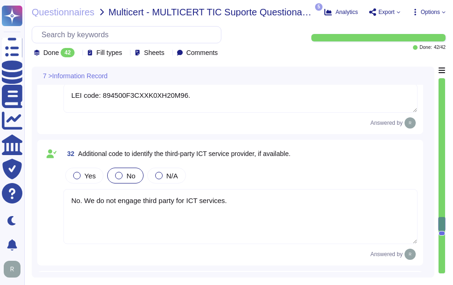
scroll to position [3970, 0]
type textarea "US [GEOGRAPHIC_DATA]"
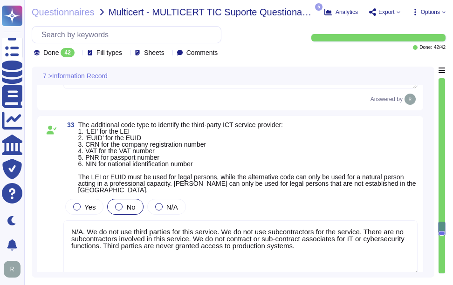
type textarea "Your enterprise representative will provide these details."
type textarea "A Qualified Auditor means a natural person, Legal Entity, or group of natural p…"
type textarea "The global operational headquarters of the third-party ICT service provider is …"
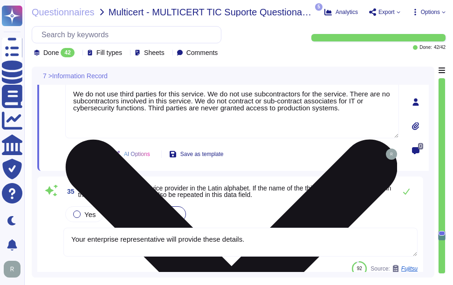
type textarea "The ISO 4217 alphabetical code of the currency used is USD."
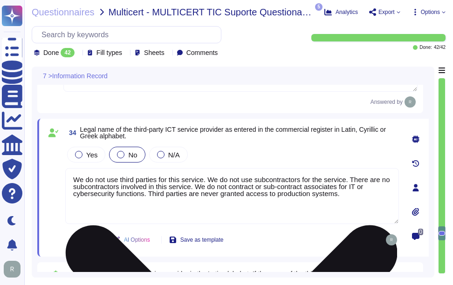
type textarea "No. We do not engage third party for ICT services."
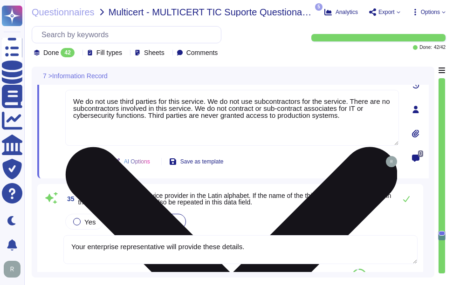
scroll to position [4398, 0]
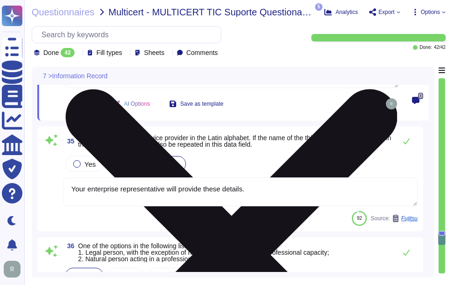
type textarea "The ISO 4217 alphabetical code of the currency used is USD."
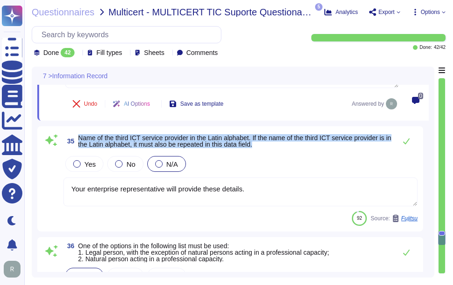
drag, startPoint x: 79, startPoint y: 133, endPoint x: 288, endPoint y: 138, distance: 209.6
click at [288, 138] on span "Name of the third ICT service provider in the Latin alphabet. If the name of th…" at bounding box center [234, 141] width 313 height 13
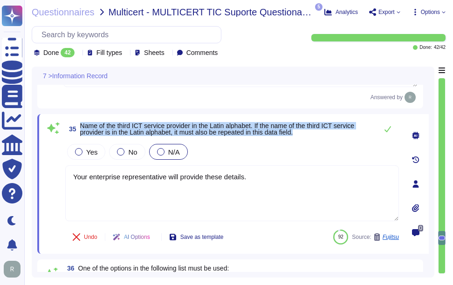
type textarea "The ISO 4217 alphabetical code of the currency used is USD."
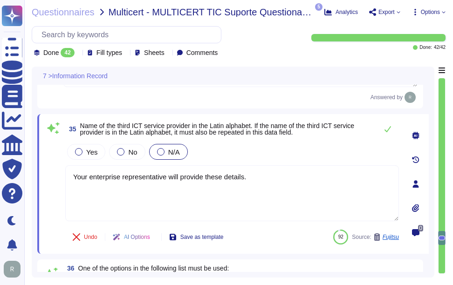
drag, startPoint x: 272, startPoint y: 173, endPoint x: 44, endPoint y: 167, distance: 227.8
click at [44, 167] on div "35 Name of the third ICT service provider in the Latin alphabet. If the name of…" at bounding box center [232, 184] width 391 height 140
paste textarea "We do not use third parties for this service. We do not use subcontractors for …"
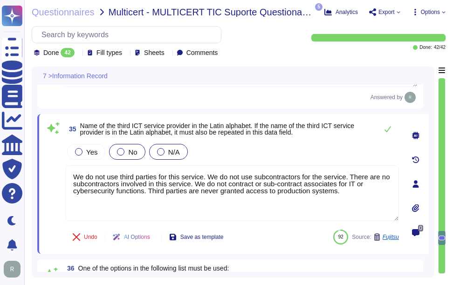
type textarea "We do not use third parties for this service. We do not use subcontractors for …"
click at [117, 152] on label "No" at bounding box center [127, 151] width 20 height 7
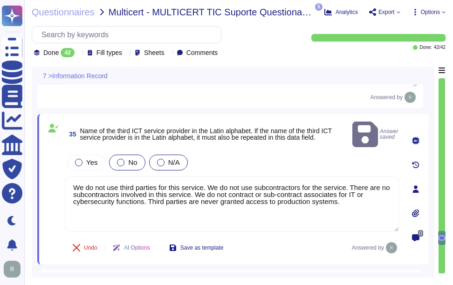
click at [120, 159] on div at bounding box center [120, 162] width 7 height 7
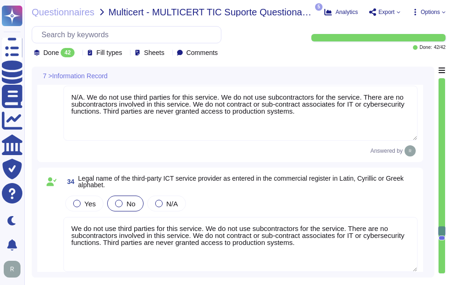
type textarea "No. We do not engage third party for ICT services."
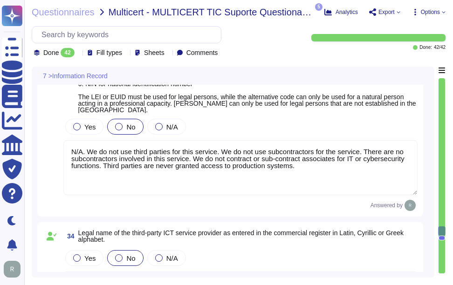
type textarea "LEI code: 894500F3CXXK0XH20M96."
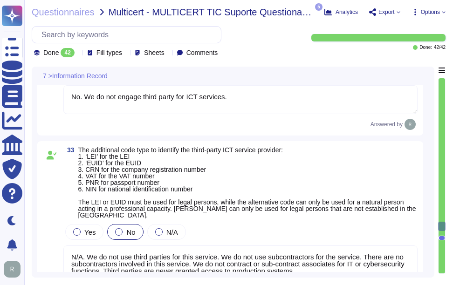
type textarea "- [GEOGRAPHIC_DATA]: Secaucus, [US_STATE] ([GEOGRAPHIC_DATA]) - [GEOGRAPHIC_DAT…"
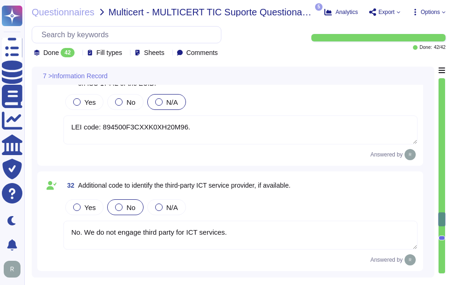
scroll to position [3929, 0]
type textarea "US [GEOGRAPHIC_DATA]"
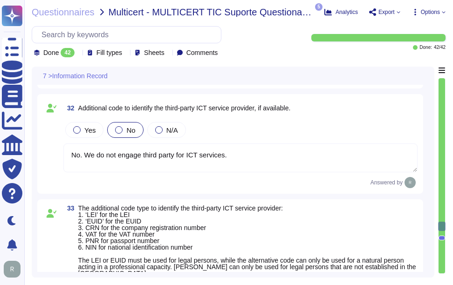
type textarea "We do not use third parties for this service. We do not use subcontractors for …"
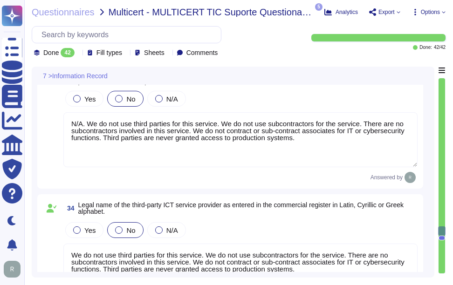
type textarea "A Qualified Auditor means a natural person, Legal Entity, or group of natural p…"
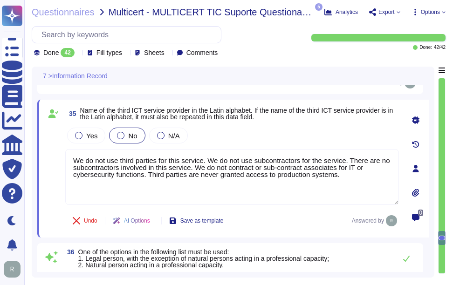
type textarea "The global operational headquarters of the third-party ICT service provider is …"
type textarea "The ISO 4217 alphabetical code of the currency used is USD."
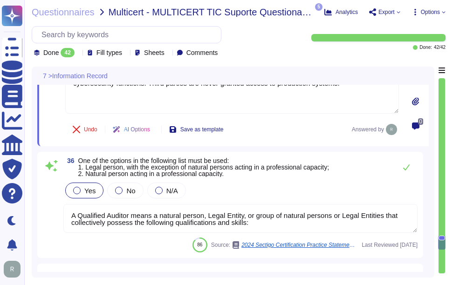
scroll to position [4510, 0]
type textarea "[EMAIL_ADDRESS][DOMAIN_NAME], payments can be set up for ACH"
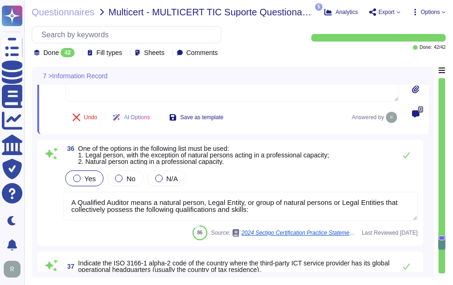
scroll to position [4556, 0]
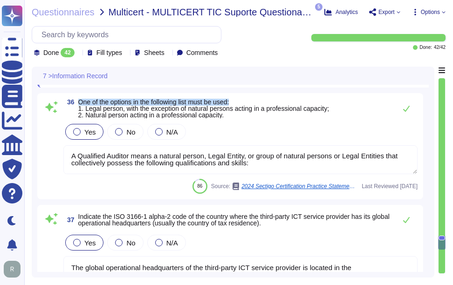
drag, startPoint x: 79, startPoint y: 102, endPoint x: 297, endPoint y: 100, distance: 217.5
click at [297, 100] on div "36 One of the options in the following list must be used: 1. Legal person, with…" at bounding box center [230, 146] width 386 height 106
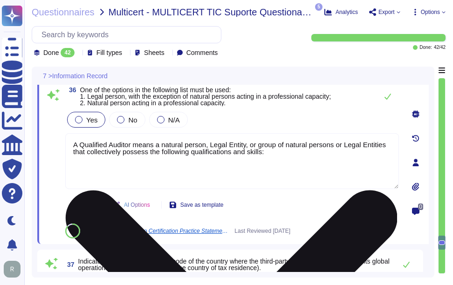
type textarea "[EMAIL_ADDRESS][DOMAIN_NAME], payments can be set up for ACH"
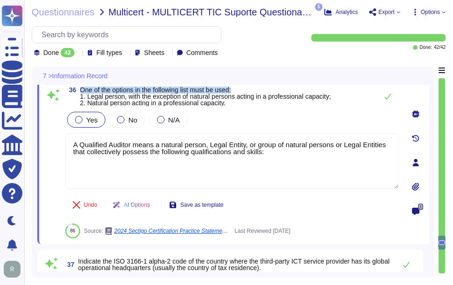
drag, startPoint x: 80, startPoint y: 91, endPoint x: 264, endPoint y: 94, distance: 184.0
click at [264, 94] on span "36 One of the options in the following list must be used: 1. Legal person, with…" at bounding box center [197, 97] width 265 height 20
drag, startPoint x: 264, startPoint y: 94, endPoint x: 235, endPoint y: 101, distance: 29.4
click at [235, 101] on span "One of the options in the following list must be used: 1. Legal person, with th…" at bounding box center [205, 96] width 251 height 20
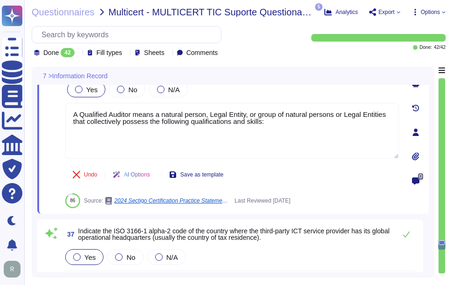
scroll to position [4603, 0]
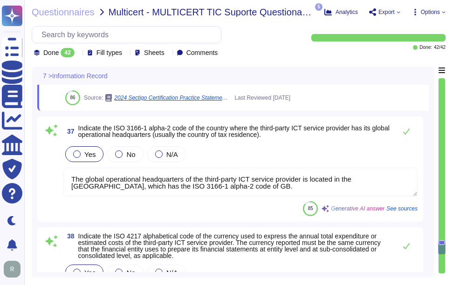
type textarea "We do not use sub-contractor for the Service."
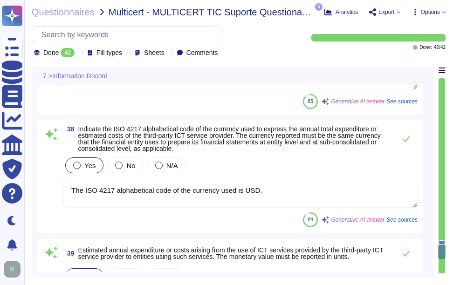
type textarea "We do not use sub-contractor for the Service."
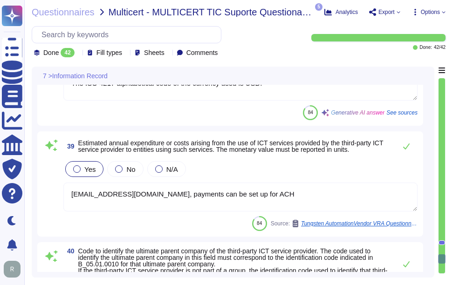
type textarea "The subservice organizations and the services provided are listed in Section II…"
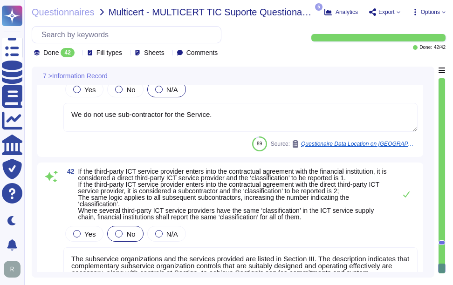
scroll to position [5260, 0]
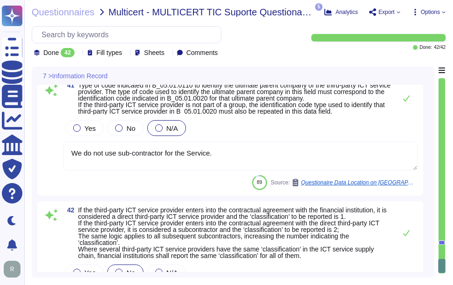
type textarea "[EMAIL_ADDRESS][DOMAIN_NAME], payments can be set up for ACH"
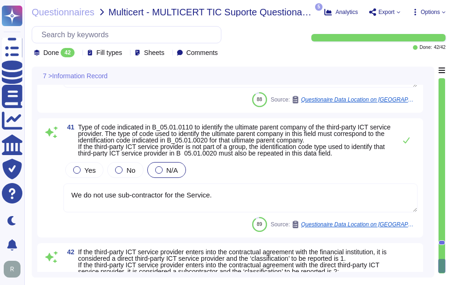
type textarea "The ISO 4217 alphabetical code of the currency used is USD."
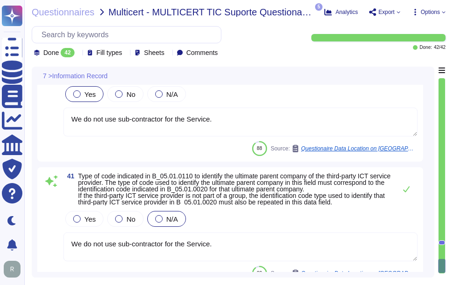
scroll to position [5074, 0]
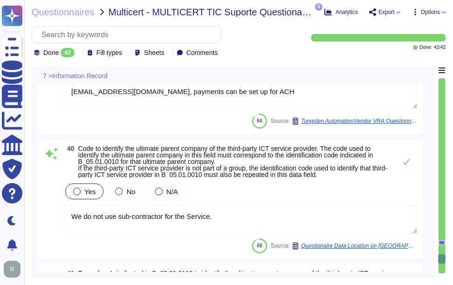
type textarea "The global operational headquarters of the third-party ICT service provider is …"
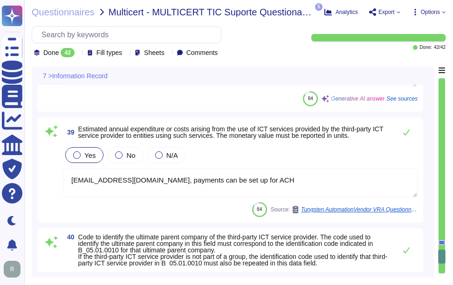
scroll to position [4888, 0]
type textarea "A Qualified Auditor means a natural person, Legal Entity, or group of natural p…"
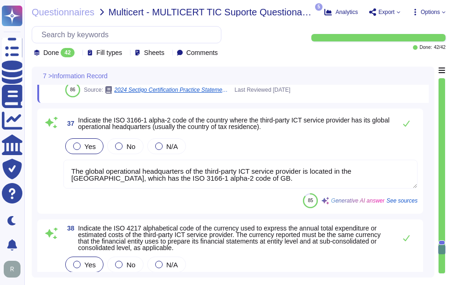
scroll to position [4441, 0]
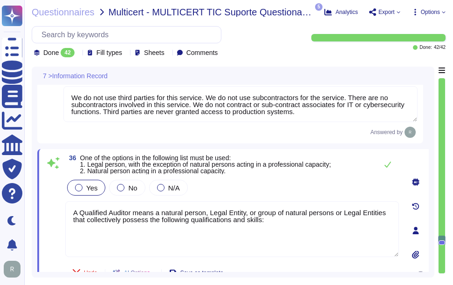
type textarea "N/A. We do not use third parties for this service. We do not use subcontractors…"
type textarea "We do not use third parties for this service. We do not use subcontractors for …"
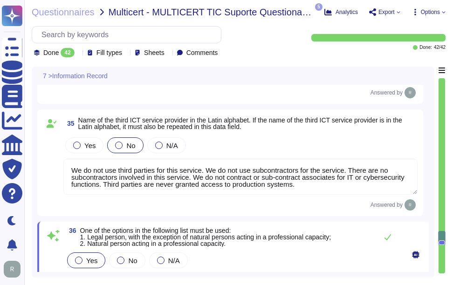
scroll to position [4348, 0]
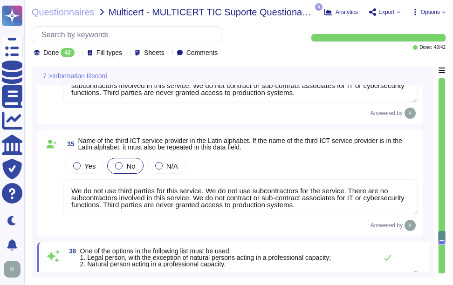
click at [265, 151] on div "35 Name of the third ICT service provider in the Latin alphabet. If the name of…" at bounding box center [230, 183] width 374 height 95
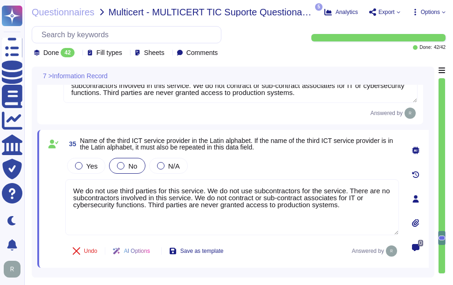
click at [267, 142] on span "Name of the third ICT service provider in the Latin alphabet. If the name of th…" at bounding box center [236, 144] width 313 height 14
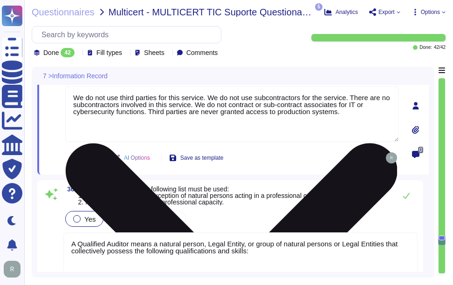
scroll to position [4488, 0]
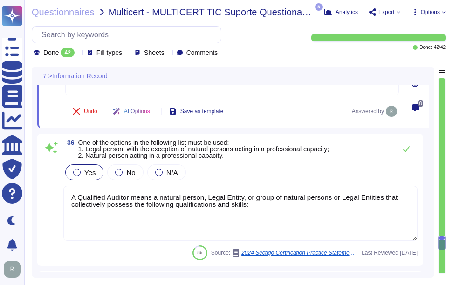
drag, startPoint x: 260, startPoint y: 209, endPoint x: 67, endPoint y: 176, distance: 195.5
click at [67, 176] on div "Yes No N/A A Qualified Auditor means a natural person, Legal Entity, or group o…" at bounding box center [240, 202] width 354 height 79
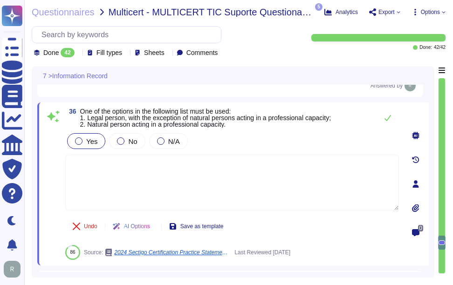
click at [277, 144] on div "Yes No N/A" at bounding box center [231, 141] width 333 height 20
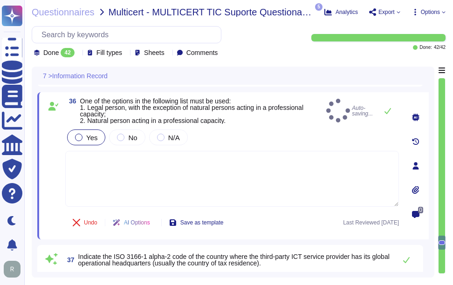
type textarea "[EMAIL_ADDRESS][DOMAIN_NAME], payments can be set up for ACH"
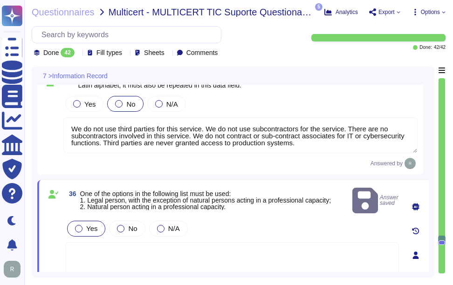
type textarea "N/A. We do not use third parties for this service. We do not use subcontractors…"
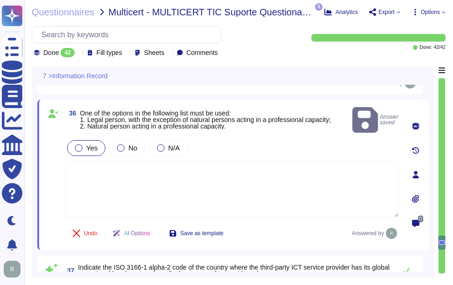
type textarea "[EMAIL_ADDRESS][DOMAIN_NAME], payments can be set up for ACH"
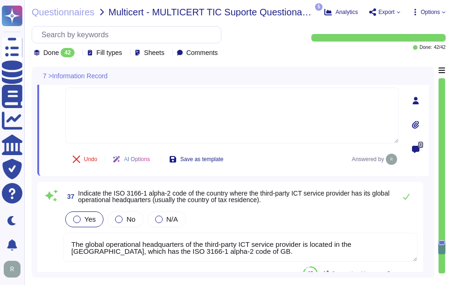
scroll to position [4620, 0]
type textarea "We do not use sub-contractor for the Service."
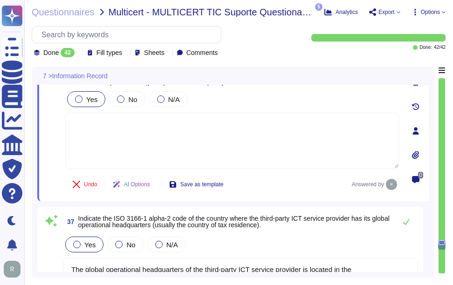
type textarea "We do not use third parties for this service. We do not use subcontractors for …"
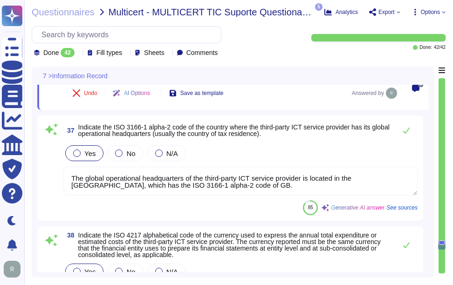
scroll to position [4613, 0]
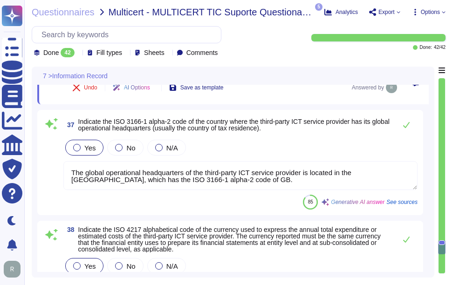
type textarea "We do not use sub-contractor for the Service."
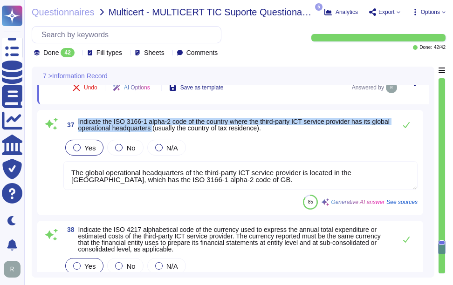
drag, startPoint x: 79, startPoint y: 123, endPoint x: 176, endPoint y: 129, distance: 97.5
click at [176, 129] on span "Indicate the ISO 3166-1 alpha-2 code of the country where the third-party ICT s…" at bounding box center [233, 125] width 311 height 14
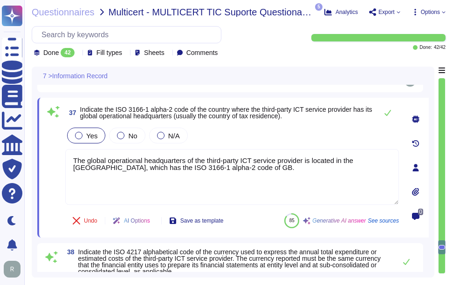
type textarea "We do not use sub-contractor for the Service."
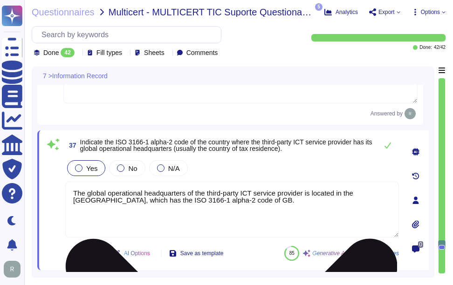
type textarea "We do not use third parties for this service. We do not use subcontractors for …"
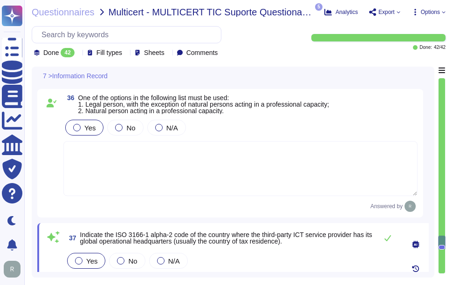
type textarea "N/A. We do not use third parties for this service. We do not use subcontractors…"
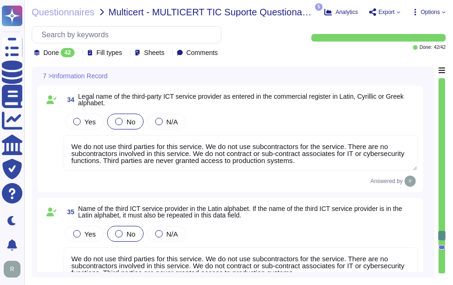
scroll to position [4279, 0]
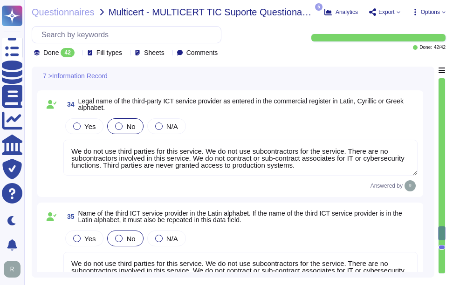
type textarea "No. We do not engage third party for ICT services."
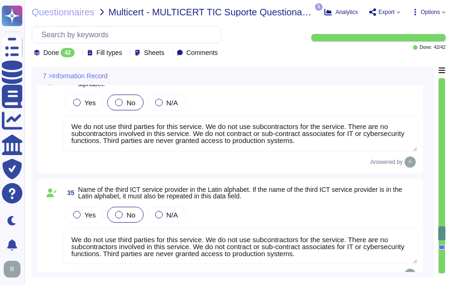
scroll to position [4326, 0]
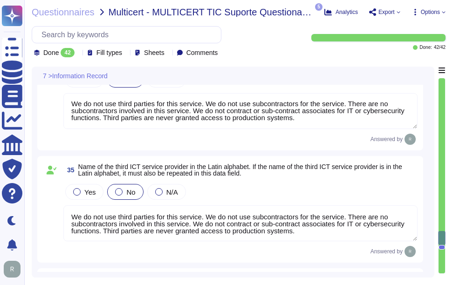
drag, startPoint x: 285, startPoint y: 226, endPoint x: 177, endPoint y: 209, distance: 109.4
click at [177, 209] on textarea "We do not use third parties for this service. We do not use subcontractors for …" at bounding box center [240, 223] width 354 height 36
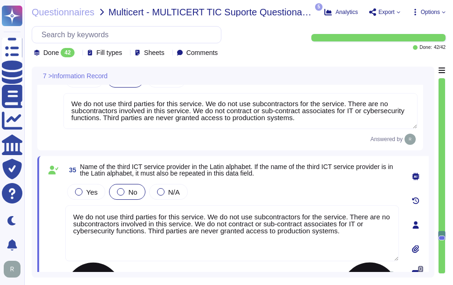
click at [269, 217] on textarea "We do not use third parties for this service. We do not use subcontractors for …" at bounding box center [231, 233] width 333 height 56
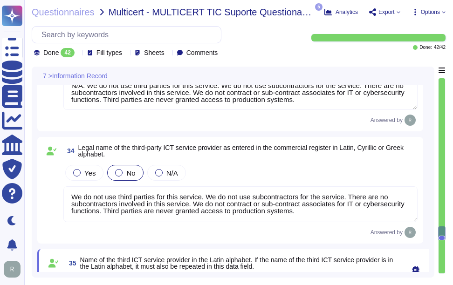
scroll to position [0, 0]
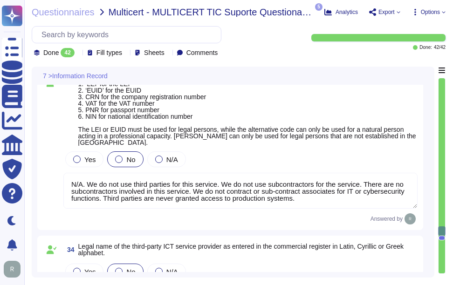
type textarea "LEI code: 894500F3CXXK0XH20M96."
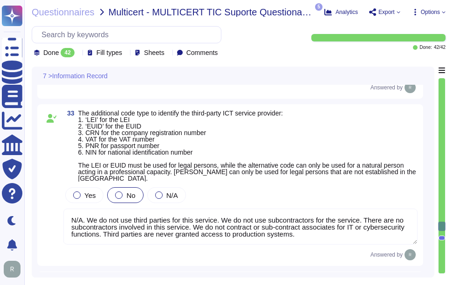
type textarea "- [GEOGRAPHIC_DATA]: Secaucus, [US_STATE] ([GEOGRAPHIC_DATA]) - [GEOGRAPHIC_DAT…"
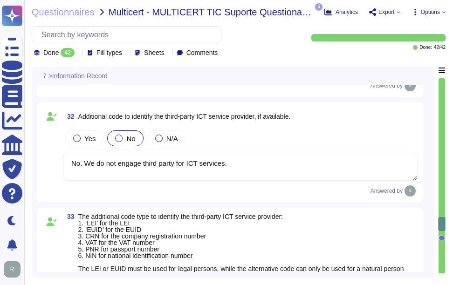
type textarea "US [GEOGRAPHIC_DATA]"
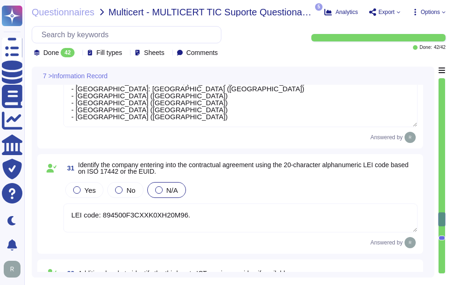
type textarea "Yes, the ICT service involves data storage as the customer creates and manages …"
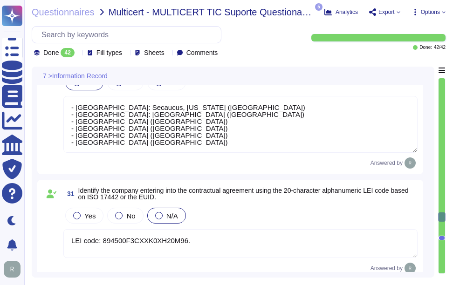
scroll to position [3782, 0]
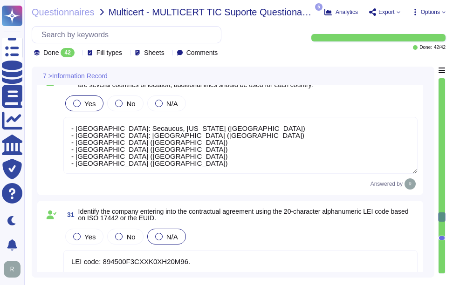
drag, startPoint x: 190, startPoint y: 135, endPoint x: 68, endPoint y: 122, distance: 122.2
click at [68, 122] on textarea "- [GEOGRAPHIC_DATA]: Secaucus, [US_STATE] ([GEOGRAPHIC_DATA]) - [GEOGRAPHIC_DAT…" at bounding box center [240, 145] width 354 height 57
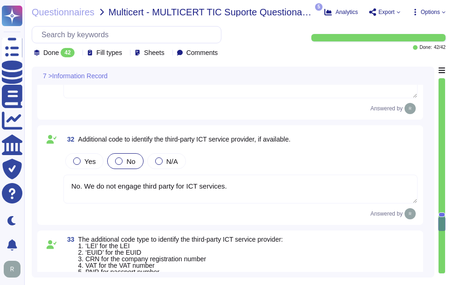
type textarea "We do not use third parties for this service. We do not use subcontractors for …"
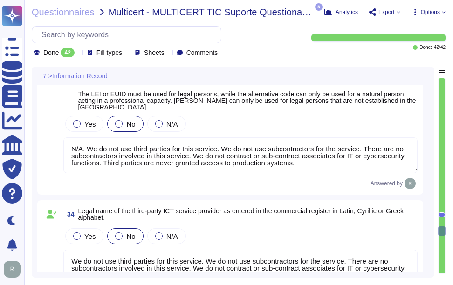
type textarea "We do not use third parties for this service. We do not use subcontractors for …"
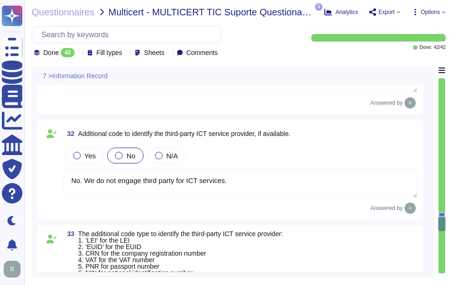
type textarea "- [GEOGRAPHIC_DATA]: Secaucus, [US_STATE] ([GEOGRAPHIC_DATA]) - [GEOGRAPHIC_DAT…"
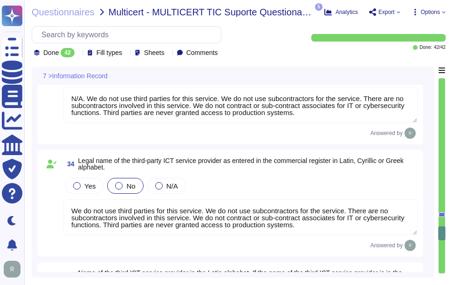
scroll to position [4247, 0]
type textarea "The global operational headquarters of the third-party ICT service provider is …"
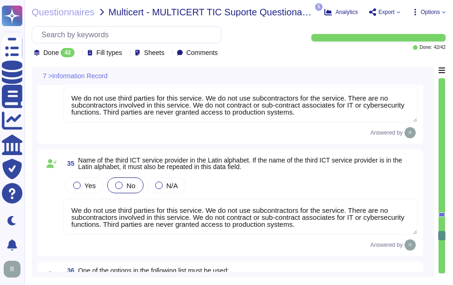
type textarea "The ISO 4217 alphabetical code of the currency used is USD."
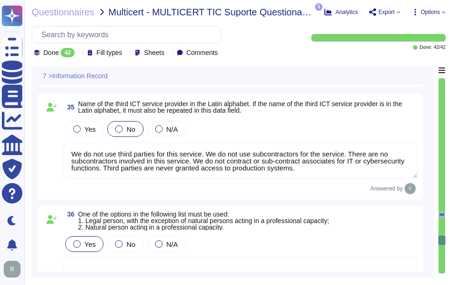
scroll to position [4341, 0]
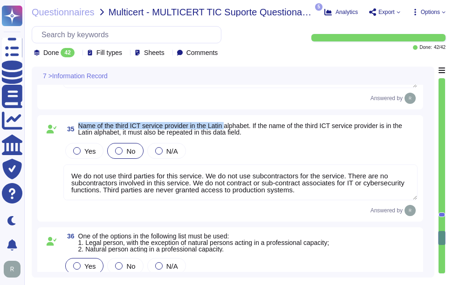
drag, startPoint x: 78, startPoint y: 120, endPoint x: 228, endPoint y: 120, distance: 149.9
click at [228, 121] on span "35 Name of the third ICT service provider in the Latin alphabet. If the name of…" at bounding box center [240, 129] width 354 height 17
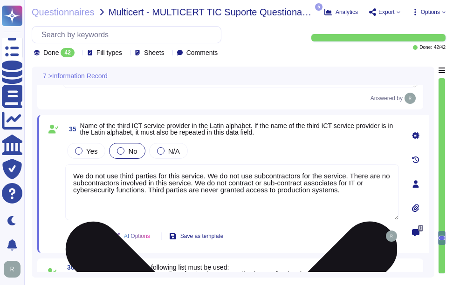
type textarea "The ISO 4217 alphabetical code of the currency used is USD."
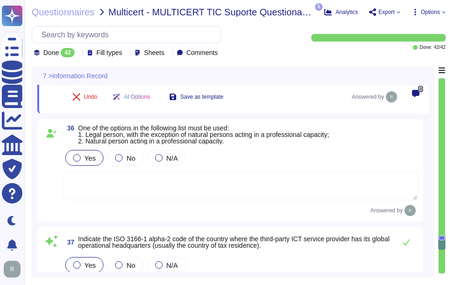
type textarea "[EMAIL_ADDRESS][DOMAIN_NAME], payments can be set up for ACH"
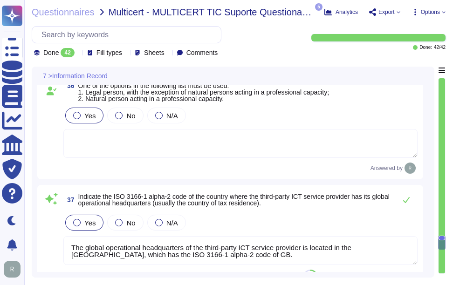
scroll to position [4573, 0]
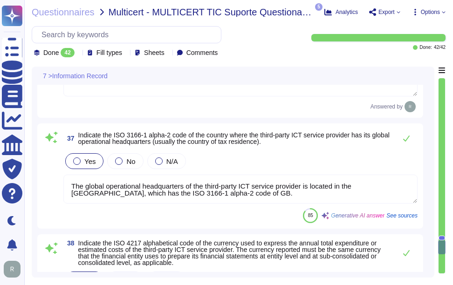
type textarea "We do not use sub-contractor for the Service."
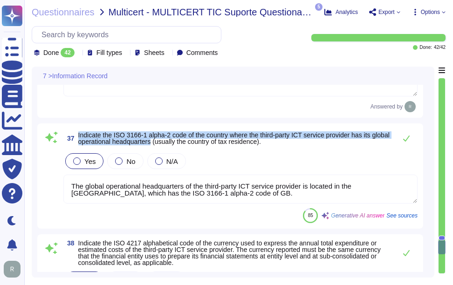
drag, startPoint x: 78, startPoint y: 135, endPoint x: 173, endPoint y: 141, distance: 95.2
click at [173, 141] on span "37 Indicate the ISO 3166-1 alpha-2 code of the country where the third-party IC…" at bounding box center [227, 138] width 328 height 17
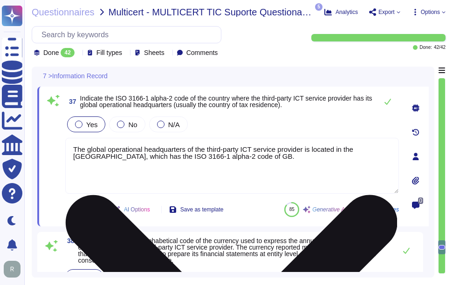
type textarea "We do not use sub-contractor for the Service."
drag, startPoint x: 256, startPoint y: 160, endPoint x: 126, endPoint y: 146, distance: 130.7
click at [126, 146] on textarea "The global operational headquarters of the third-party ICT service provider is …" at bounding box center [231, 166] width 333 height 56
click at [264, 162] on textarea "The global operational headquarters of the third-party ICT service provider is …" at bounding box center [231, 166] width 333 height 56
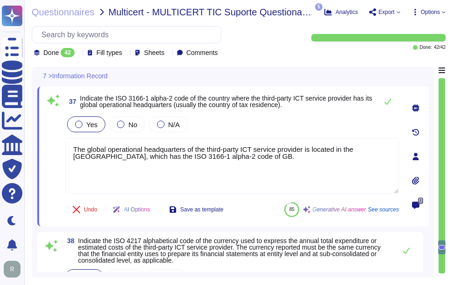
drag, startPoint x: 269, startPoint y: 159, endPoint x: 62, endPoint y: 149, distance: 206.5
click at [62, 149] on div "37 Indicate the ISO 3166-1 alpha-2 code of the country where the third-party IC…" at bounding box center [222, 156] width 354 height 129
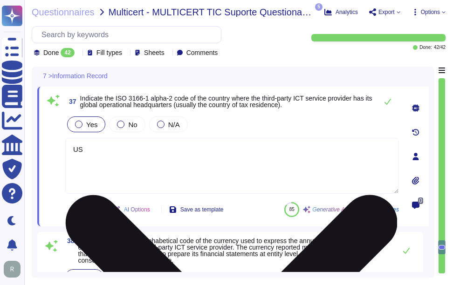
paste textarea "- [GEOGRAPHIC_DATA]: Secaucus, [US_STATE] ([GEOGRAPHIC_DATA]) - [GEOGRAPHIC_DAT…"
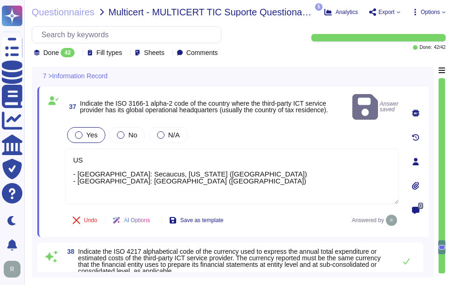
drag, startPoint x: 201, startPoint y: 171, endPoint x: 64, endPoint y: 160, distance: 137.3
click at [64, 160] on div "37 Indicate the ISO 3166-1 alpha-2 code of the country where the third-party IC…" at bounding box center [222, 161] width 354 height 139
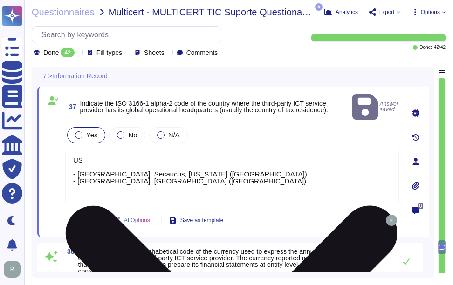
paste textarea "We do not use third parties for this service. We do not use subcontractors for …"
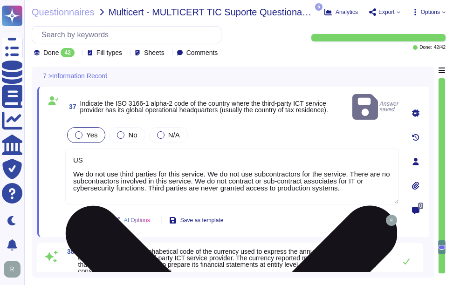
click at [147, 149] on textarea "US We do not use third parties for this service. We do not use subcontractors f…" at bounding box center [231, 177] width 333 height 56
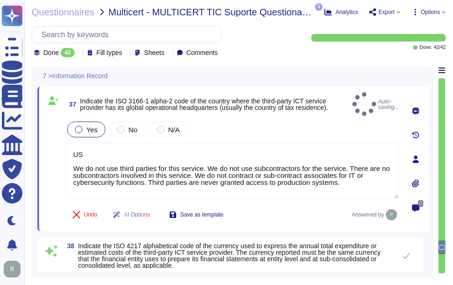
type textarea "US We do not use third parties for this service. We do not use subcontractors f…"
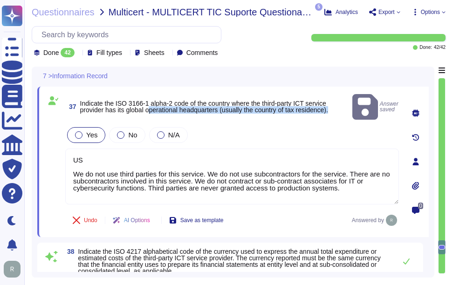
drag, startPoint x: 380, startPoint y: 96, endPoint x: 150, endPoint y: 106, distance: 230.7
click at [150, 106] on span "Indicate the ISO 3166-1 alpha-2 code of the country where the third-party ICT s…" at bounding box center [204, 107] width 248 height 14
click at [328, 101] on span "Indicate the ISO 3166-1 alpha-2 code of the country where the third-party ICT s…" at bounding box center [204, 107] width 248 height 14
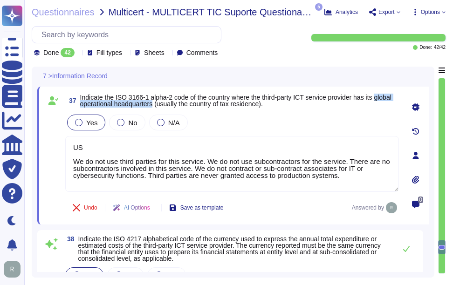
drag, startPoint x: 127, startPoint y: 104, endPoint x: 155, endPoint y: 104, distance: 27.5
click at [155, 104] on span "Indicate the ISO 3166-1 alpha-2 code of the country where the third-party ICT s…" at bounding box center [235, 101] width 311 height 14
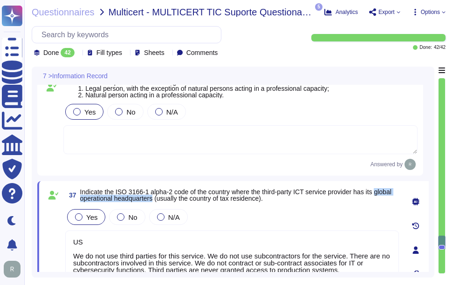
type textarea "We do not use third parties for this service. We do not use subcontractors for …"
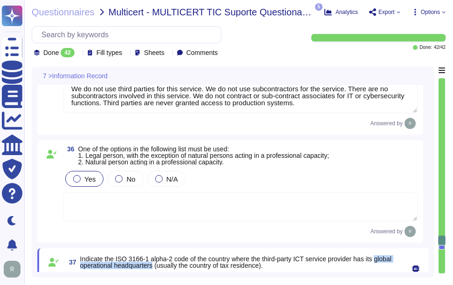
type textarea "N/A. We do not use third parties for this service. We do not use subcontractors…"
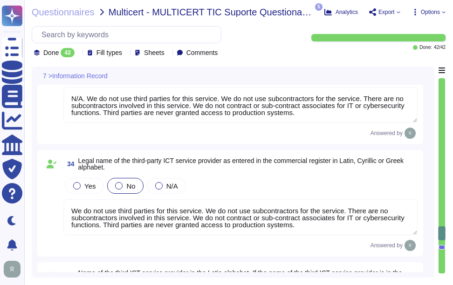
type textarea "No. We do not engage third party for ICT services."
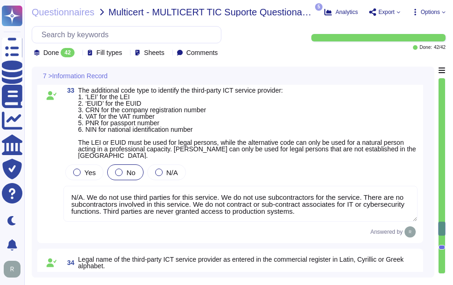
type textarea "LEI code: 894500F3CXXK0XH20M96."
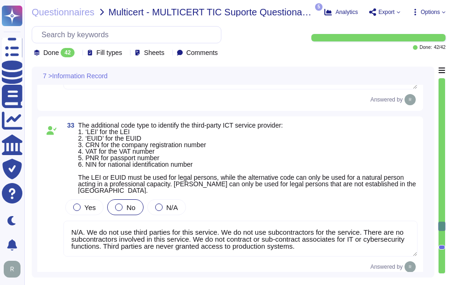
type textarea "- [GEOGRAPHIC_DATA]: Secaucus, [US_STATE] ([GEOGRAPHIC_DATA]) - [GEOGRAPHIC_DAT…"
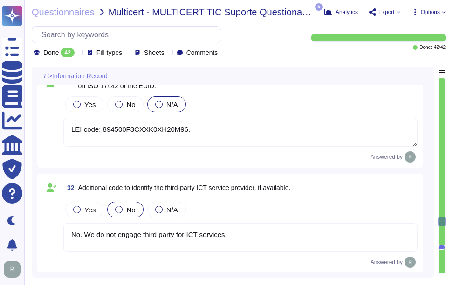
type textarea "US [GEOGRAPHIC_DATA]"
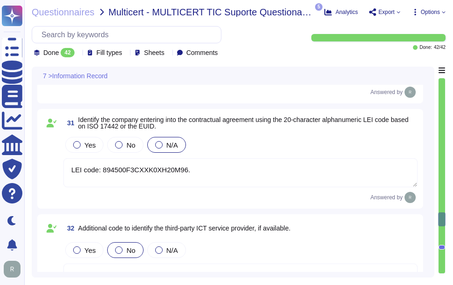
type textarea "Yes, the ICT service involves data storage as the customer creates and manages …"
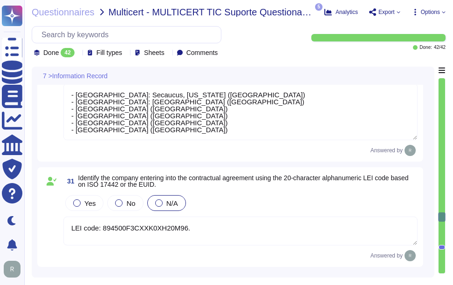
drag, startPoint x: 118, startPoint y: 132, endPoint x: 65, endPoint y: 83, distance: 72.2
click at [65, 83] on div "7 >Information Record 28 Is the ICT service related to (or does it provide for)…" at bounding box center [232, 169] width 391 height 205
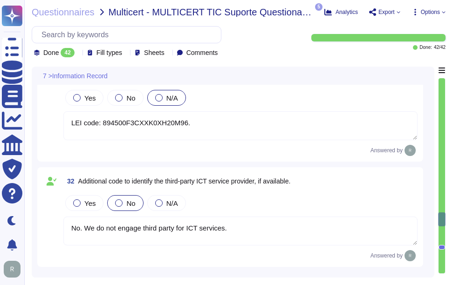
type textarea "We do not use third parties for this service. We do not use subcontractors for …"
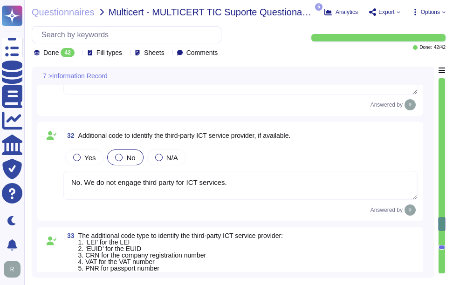
type textarea "We do not use third parties for this service. We do not use subcontractors for …"
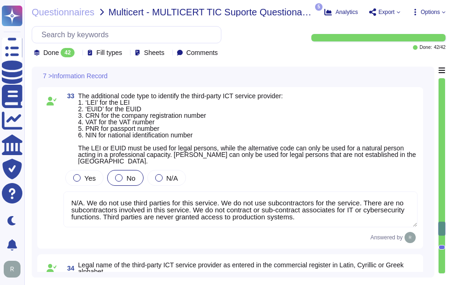
scroll to position [1, 0]
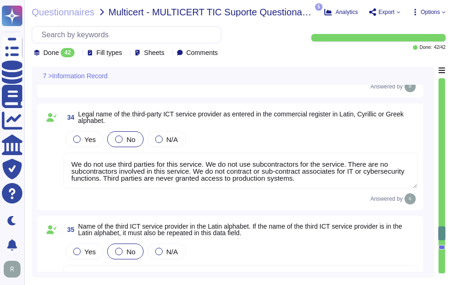
type textarea "US We do not use third parties for this service. We do not use subcontractors f…"
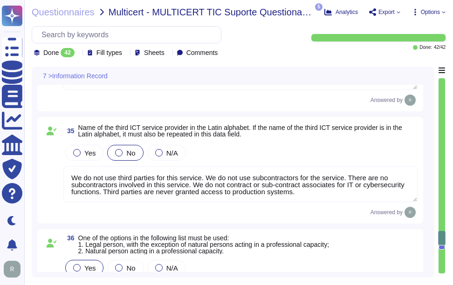
type textarea "The ISO 4217 alphabetical code of the currency used is USD."
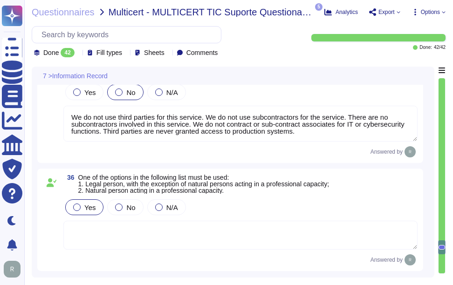
scroll to position [4575, 0]
type textarea "[EMAIL_ADDRESS][DOMAIN_NAME], payments can be set up for ACH"
type textarea "We do not use sub-contractor for the Service."
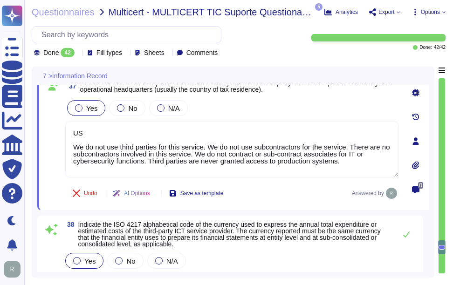
drag, startPoint x: 92, startPoint y: 130, endPoint x: 47, endPoint y: 128, distance: 45.7
click at [47, 128] on div "37 Indicate the ISO 3166-1 alpha-2 code of the country where the third-party IC…" at bounding box center [222, 141] width 354 height 127
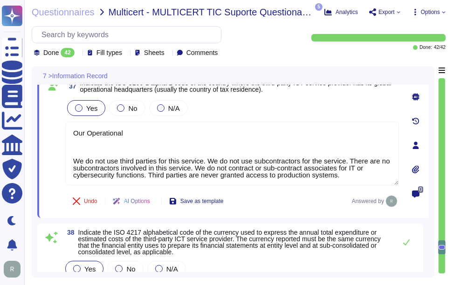
paste textarea "- [GEOGRAPHIC_DATA]: Secaucus, [US_STATE] ([GEOGRAPHIC_DATA]) - [GEOGRAPHIC_DAT…"
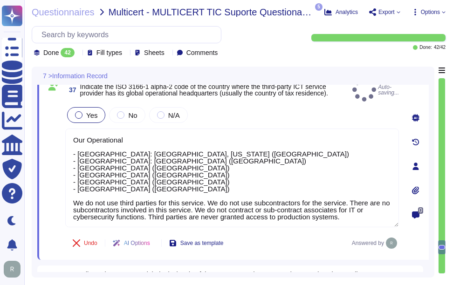
click at [148, 86] on span "Indicate the ISO 3166-1 alpha-2 code of the country where the third-party ICT s…" at bounding box center [204, 90] width 248 height 14
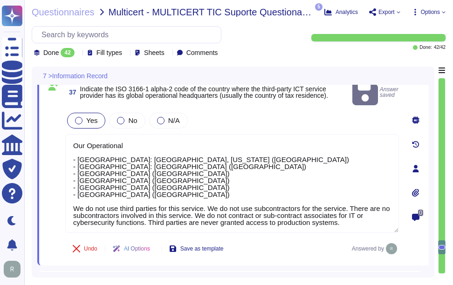
click at [194, 89] on span "Indicate the ISO 3166-1 alpha-2 code of the country where the third-party ICT s…" at bounding box center [204, 92] width 248 height 14
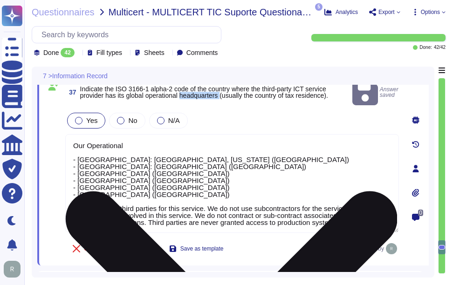
copy span "headquarters"
click at [146, 134] on textarea "Our Operational - [GEOGRAPHIC_DATA]: [GEOGRAPHIC_DATA], [US_STATE] ([GEOGRAPHIC…" at bounding box center [231, 183] width 333 height 99
paste textarea "headquarters"
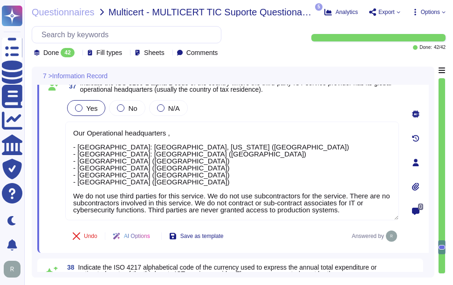
scroll to position [4528, 0]
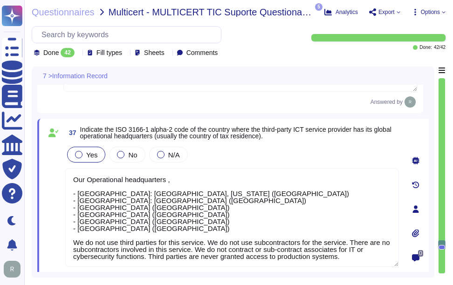
type textarea "Our Operational headquarters, - [GEOGRAPHIC_DATA]: [GEOGRAPHIC_DATA], [US_STATE…"
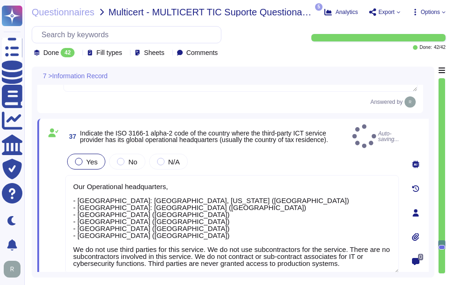
click at [318, 158] on div "Yes No N/A" at bounding box center [231, 162] width 333 height 20
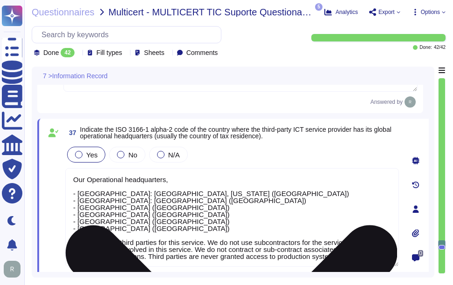
scroll to position [1, 0]
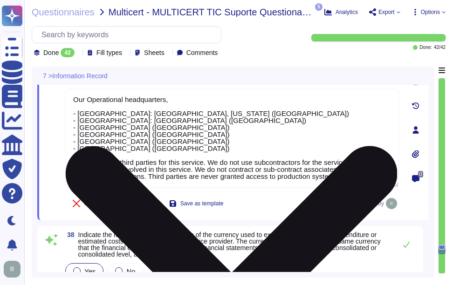
type textarea "We do not use sub-contractor for the Service."
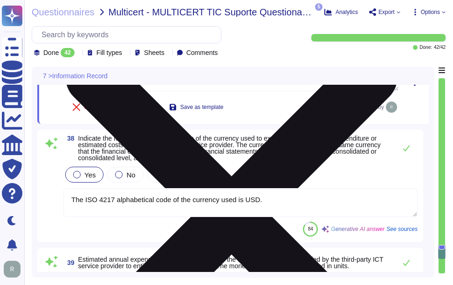
type textarea "We do not use sub-contractor for the Service."
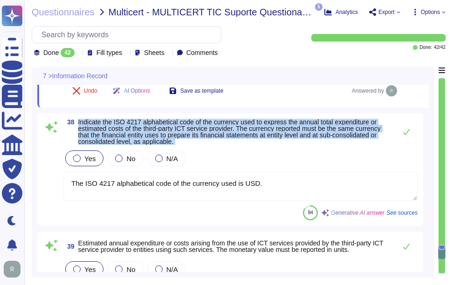
drag, startPoint x: 79, startPoint y: 121, endPoint x: 176, endPoint y: 147, distance: 100.8
click at [176, 147] on div "38 Indicate the ISO 4217 alphabetical code of the currency used to express the …" at bounding box center [230, 170] width 374 height 102
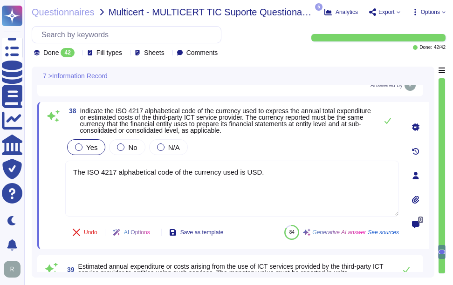
click at [313, 150] on div "Yes No N/A" at bounding box center [231, 147] width 333 height 20
drag, startPoint x: 289, startPoint y: 177, endPoint x: 52, endPoint y: 174, distance: 237.1
click at [52, 174] on div "38 Indicate the ISO 4217 alphabetical code of the currency used to express the …" at bounding box center [222, 176] width 354 height 136
paste textarea "Your enterprise representative will provide these details"
type textarea "Your enterprise representative will provide these details."
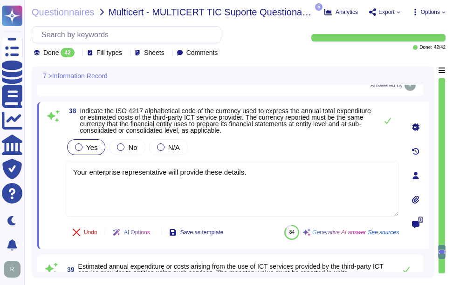
click at [301, 148] on div "Yes No N/A" at bounding box center [231, 147] width 333 height 20
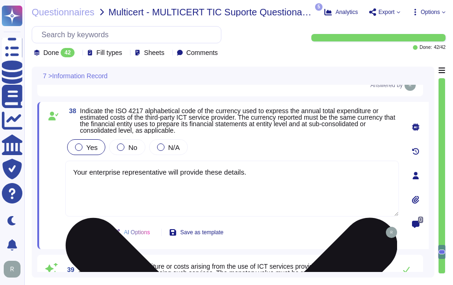
type textarea "We do not use sub-contractor for the Service."
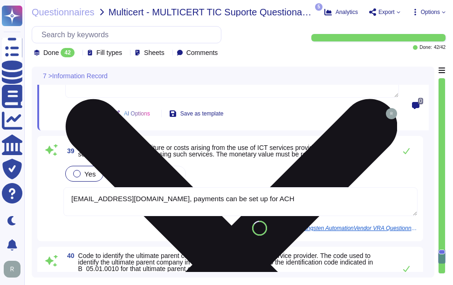
scroll to position [4854, 0]
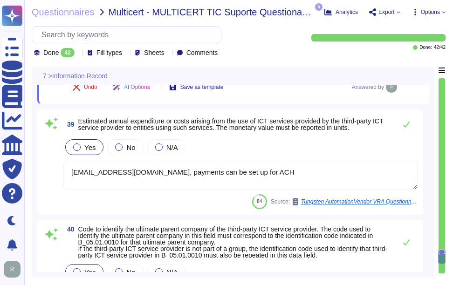
type textarea "The subservice organizations and the services provided are listed in Section II…"
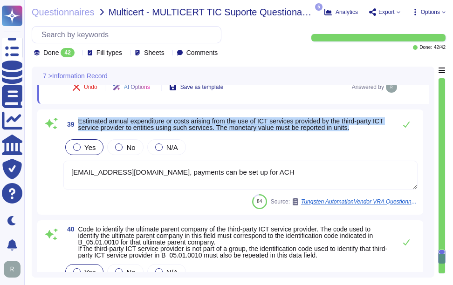
drag, startPoint x: 79, startPoint y: 120, endPoint x: 375, endPoint y: 127, distance: 296.3
click at [375, 127] on span "Estimated annual expenditure or costs arising from the use of ICT services prov…" at bounding box center [234, 124] width 313 height 13
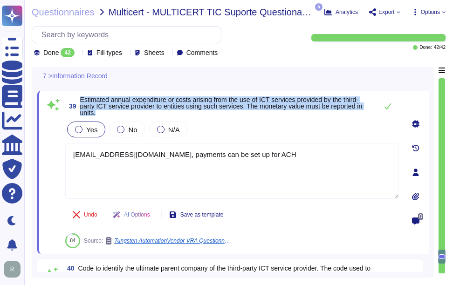
drag, startPoint x: 81, startPoint y: 106, endPoint x: 103, endPoint y: 119, distance: 25.6
click at [103, 116] on span "Estimated annual expenditure or costs arising from the use of ICT services prov…" at bounding box center [226, 106] width 292 height 20
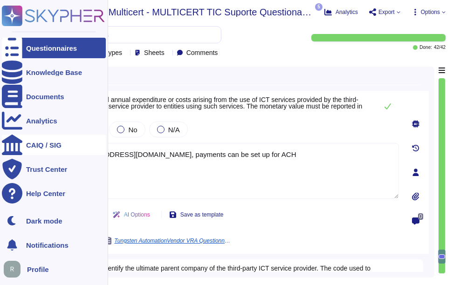
drag, startPoint x: 316, startPoint y: 163, endPoint x: 13, endPoint y: 150, distance: 303.0
click at [13, 150] on div "Questionnaires Knowledge Base Documents Analytics CAIQ / SIG Trust Center Help …" at bounding box center [226, 142] width 453 height 285
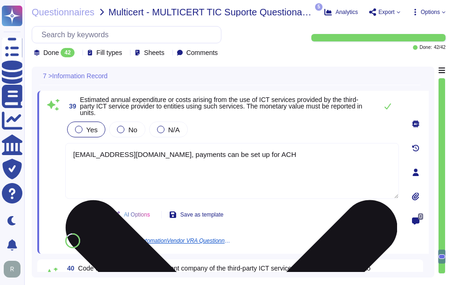
paste textarea "Your enterprise representative will provide these details."
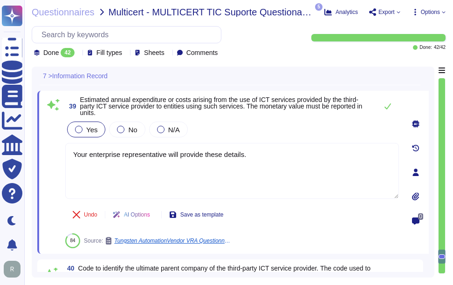
type textarea "Your enterprise representative will provide these details."
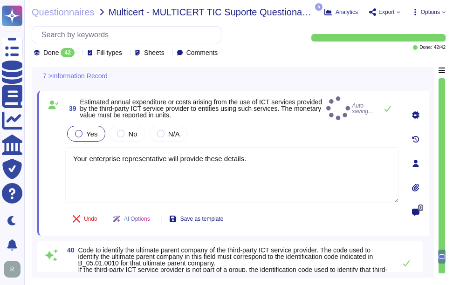
click at [311, 136] on div "Yes No N/A" at bounding box center [231, 134] width 333 height 20
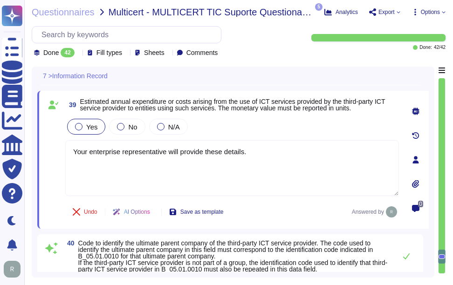
type textarea "The subservice organizations and the services provided are listed in Section II…"
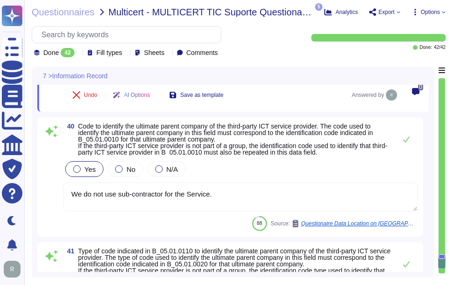
scroll to position [4994, 0]
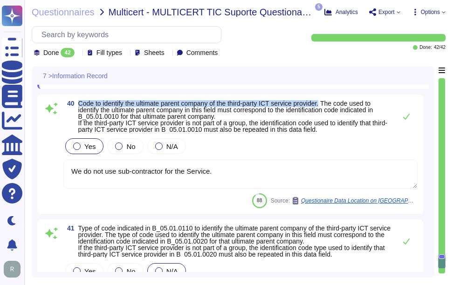
drag, startPoint x: 78, startPoint y: 108, endPoint x: 329, endPoint y: 111, distance: 251.0
click at [329, 111] on span "40 Code to identify the ultimate parent company of the third-party ICT service …" at bounding box center [227, 116] width 328 height 33
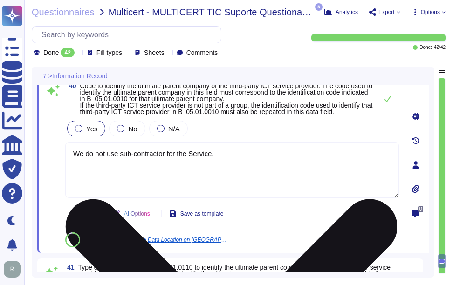
type textarea "The subservice organizations and the services provided are listed in Section II…"
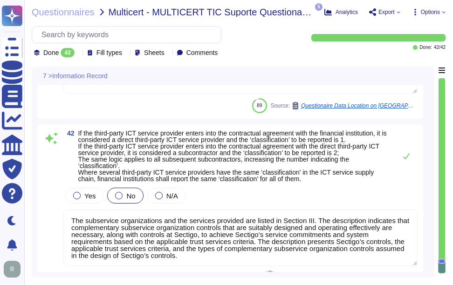
scroll to position [4887, 0]
type textarea "Your enterprise representative will provide these details."
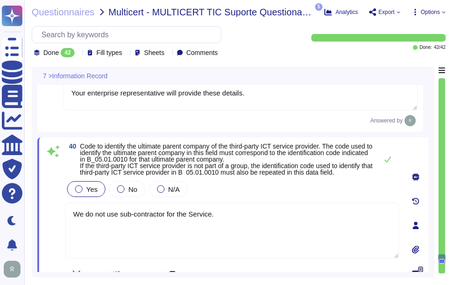
type textarea "Our Operational headquarters, - [GEOGRAPHIC_DATA]: [GEOGRAPHIC_DATA], [US_STATE…"
click at [272, 199] on div "Yes No N/A" at bounding box center [231, 189] width 333 height 20
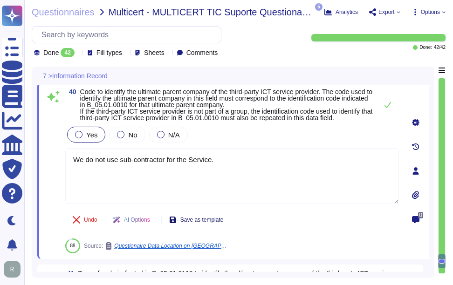
scroll to position [4933, 0]
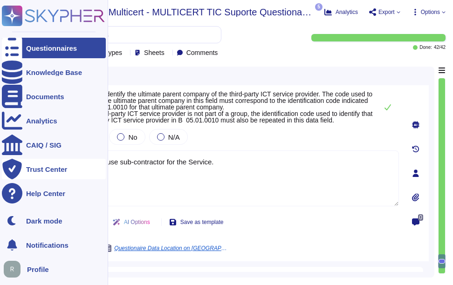
drag, startPoint x: 213, startPoint y: 176, endPoint x: 24, endPoint y: 170, distance: 189.6
click at [23, 170] on div "Questionnaires Knowledge Base Documents Analytics CAIQ / SIG Trust Center Help …" at bounding box center [226, 142] width 453 height 285
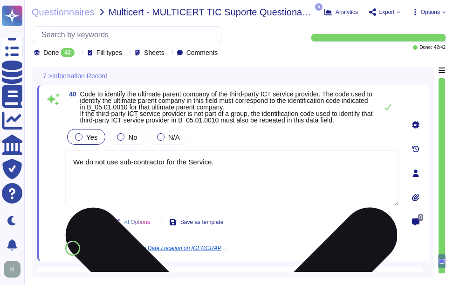
paste textarea "third parties for this service. We do not use subcontractors for the service. T…"
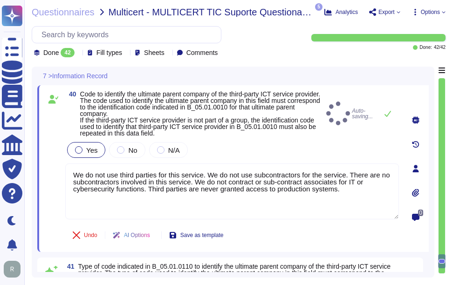
click at [245, 154] on div "Yes No N/A" at bounding box center [231, 150] width 333 height 20
type textarea "We do not use third parties for this service. We do not use subcontractors for …"
click at [121, 154] on div at bounding box center [120, 149] width 7 height 7
click at [159, 154] on div at bounding box center [160, 149] width 7 height 7
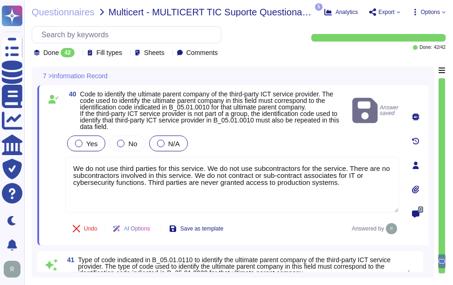
click at [172, 148] on span "N/A" at bounding box center [174, 144] width 12 height 8
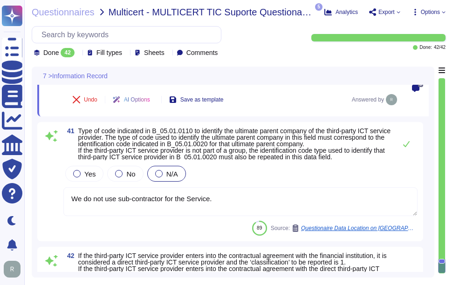
scroll to position [5073, 0]
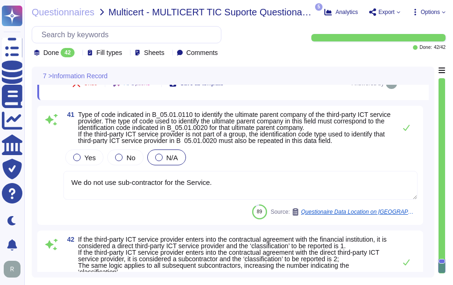
drag, startPoint x: 221, startPoint y: 185, endPoint x: 42, endPoint y: 183, distance: 178.8
click at [42, 183] on div "41 Type of code indicated in B_05.01.0110 to identify the ultimate parent compa…" at bounding box center [230, 165] width 386 height 119
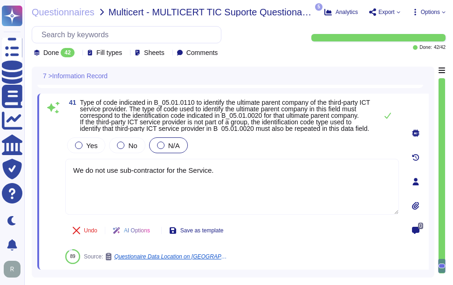
paste textarea "third parties for this service. We do not use subcontractors for the service. T…"
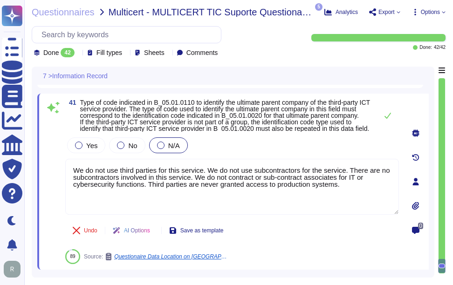
type textarea "We do not use third parties for this service. We do not use subcontractors for …"
click at [229, 155] on div "Yes No N/A" at bounding box center [231, 146] width 333 height 20
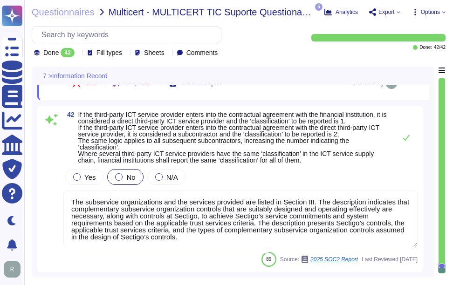
scroll to position [5215, 0]
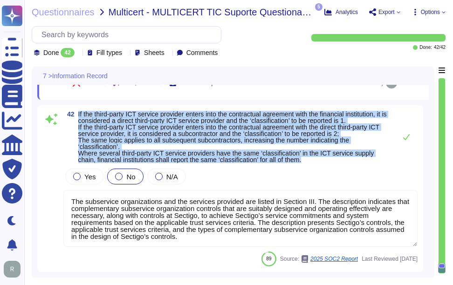
drag, startPoint x: 79, startPoint y: 113, endPoint x: 377, endPoint y: 159, distance: 301.7
click at [377, 159] on span "If the third-party ICT service provider enters into the contractual agreement w…" at bounding box center [234, 137] width 313 height 52
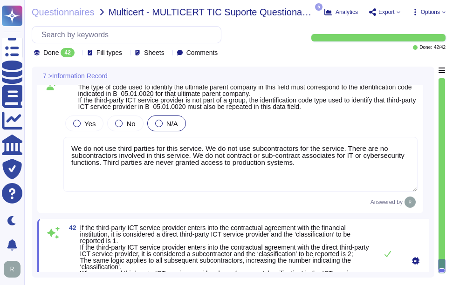
type textarea "Your enterprise representative will provide these details."
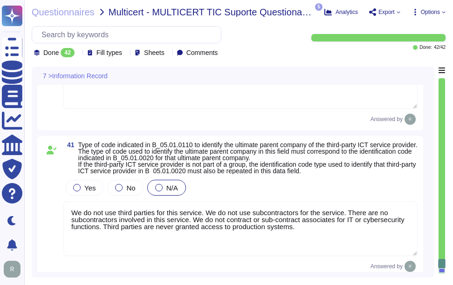
type textarea "Your enterprise representative will provide these details."
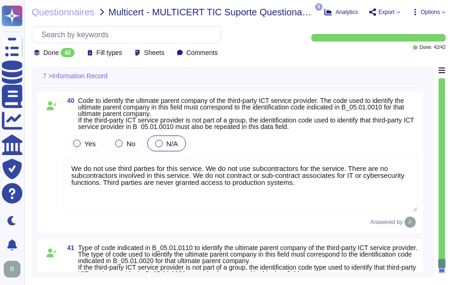
scroll to position [4873, 0]
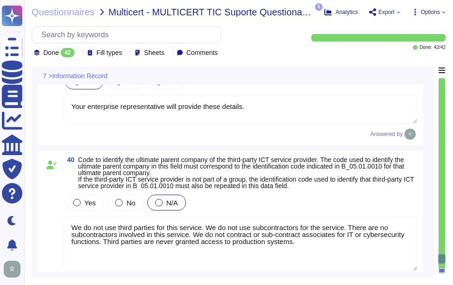
type textarea "Our Operational headquarters, - [GEOGRAPHIC_DATA]: [GEOGRAPHIC_DATA], [US_STATE…"
drag, startPoint x: 259, startPoint y: 115, endPoint x: 64, endPoint y: 114, distance: 195.1
click at [64, 114] on textarea "Your enterprise representative will provide these details." at bounding box center [240, 109] width 354 height 29
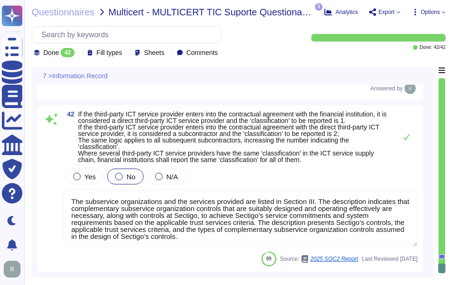
scroll to position [0, 0]
drag, startPoint x: 185, startPoint y: 239, endPoint x: 42, endPoint y: 192, distance: 150.1
click at [42, 192] on div "42 If the third-party ICT service provider enters into the contractual agreemen…" at bounding box center [230, 188] width 386 height 167
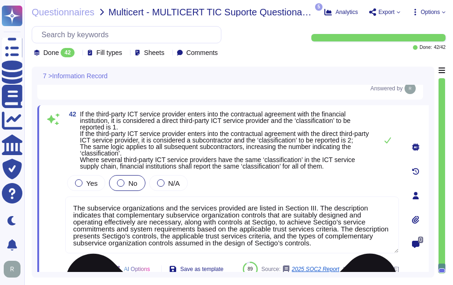
paste textarea "Your enterprise representative will provide these detai"
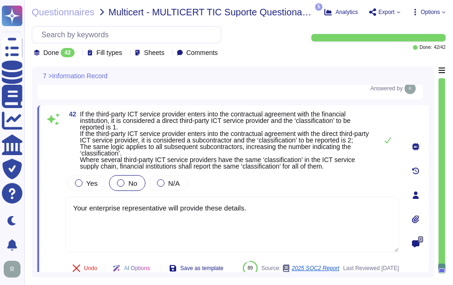
type textarea "Your enterprise representative will provide these details."
click at [231, 190] on div "Yes No N/A" at bounding box center [231, 183] width 333 height 20
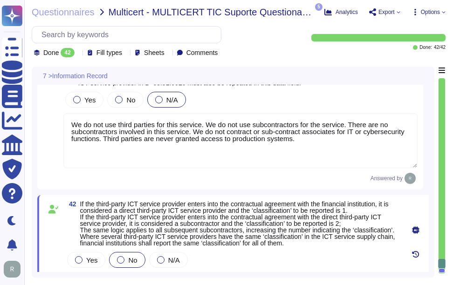
type textarea "Your enterprise representative will provide these details."
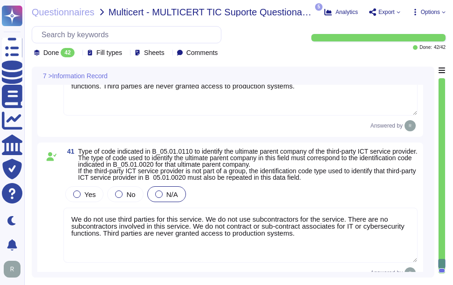
scroll to position [5210, 0]
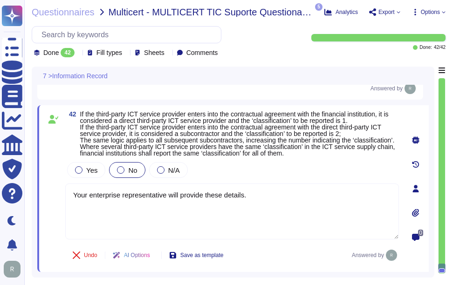
click at [322, 110] on span "If the third-party ICT service provider enters into the contractual agreement w…" at bounding box center [237, 133] width 315 height 47
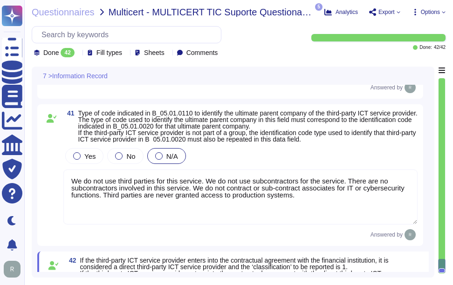
type textarea "Your enterprise representative will provide these details."
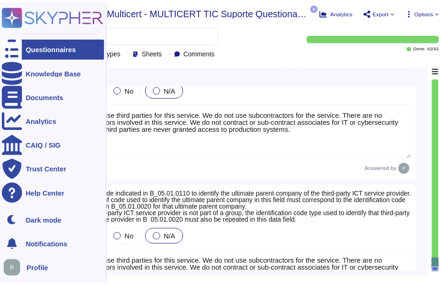
scroll to position [4977, 0]
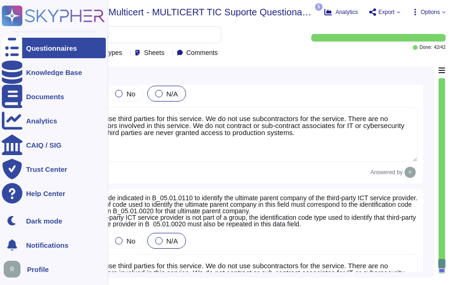
type textarea "Your enterprise representative will provide these details."
click at [9, 43] on div at bounding box center [12, 48] width 20 height 20
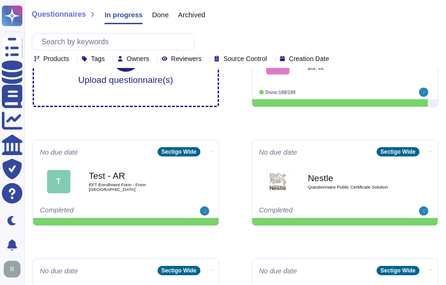
scroll to position [140, 0]
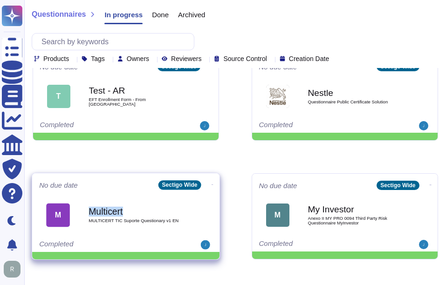
drag, startPoint x: 129, startPoint y: 213, endPoint x: 89, endPoint y: 214, distance: 39.6
click at [89, 214] on b "Multicert" at bounding box center [135, 211] width 94 height 9
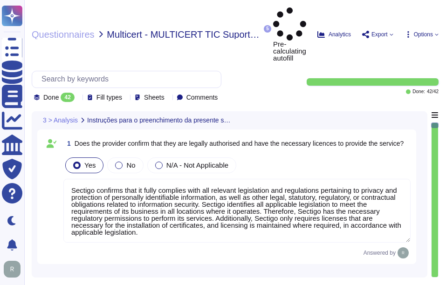
type textarea "Sectigo confirms that it fully complies with all relevant legislation and regul…"
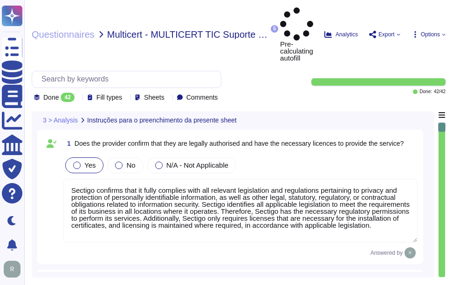
type textarea "Yes, we confirm that we have sufficient human resources who are qualified and h…"
type textarea "Yes, we confirm that we have adequate technological infrastructure to guarantee…"
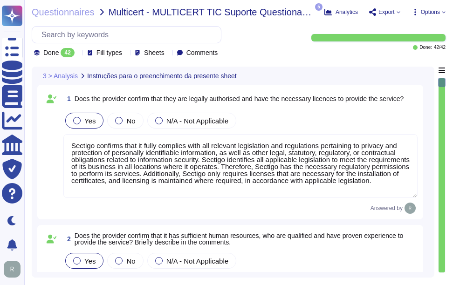
click at [134, 7] on div "Questionnaires Multicert - MULTICERT TIC Suporte Questionary v1 EN 5 pdf Sectig…" at bounding box center [238, 142] width 428 height 285
copy span "Multicert"
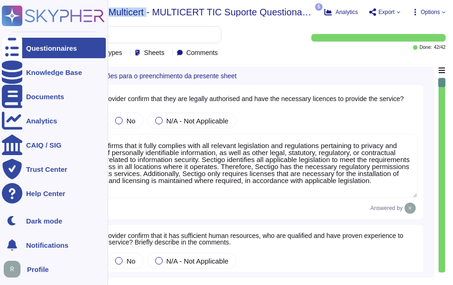
click at [19, 44] on div at bounding box center [12, 48] width 20 height 20
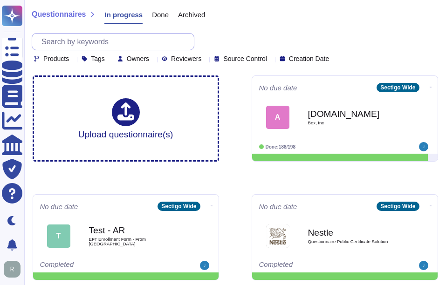
click at [112, 42] on input "text" at bounding box center [115, 42] width 157 height 16
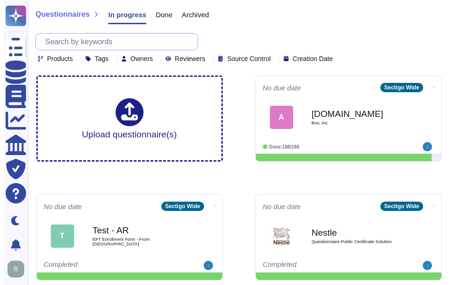
paste input "El Camino"
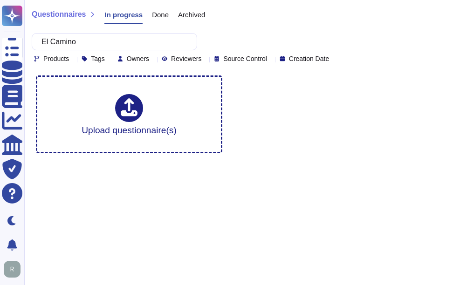
type input "El Camino"
click at [154, 17] on span "Done" at bounding box center [160, 14] width 17 height 7
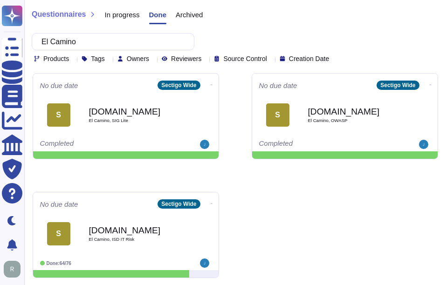
scroll to position [3, 0]
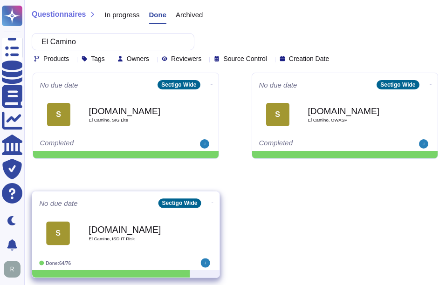
click at [121, 239] on span "El Camino, ISD IT Risk" at bounding box center [135, 239] width 94 height 5
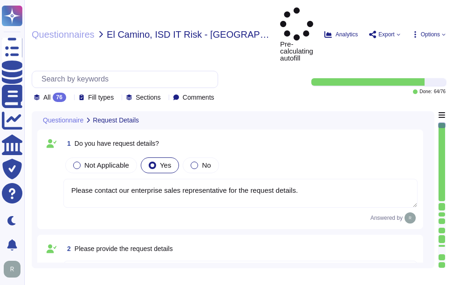
type textarea "Please contact our enterprise sales representative for the request details."
type textarea "Yes, we are aware of the current situation. Since [DATE], [GEOGRAPHIC_DATA] has…"
type textarea "The current situation includes the following points: - There are no significant…"
click at [70, 98] on icon at bounding box center [70, 98] width 0 height 0
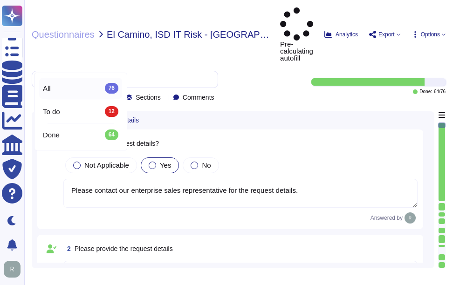
click at [72, 142] on icon at bounding box center [174, 201] width 209 height 119
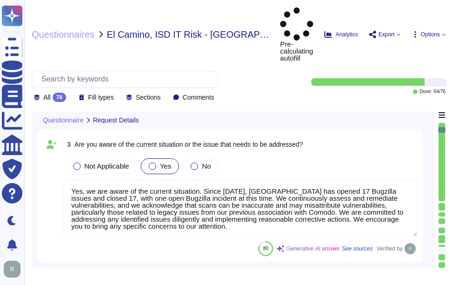
type textarea "Yes, we have a clear understanding of the project's objectives. The primary goa…"
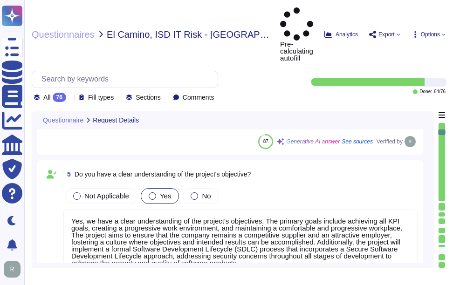
type textarea "The project goals include achieving all KPI goals, creating a progressive work …"
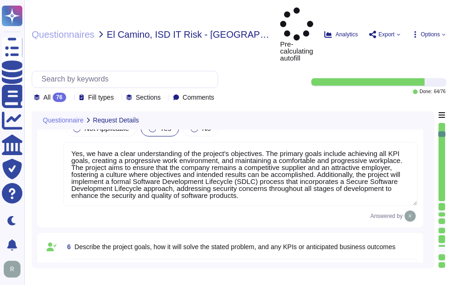
type textarea "Yes, the application is designed for the management of digital identity solutio…"
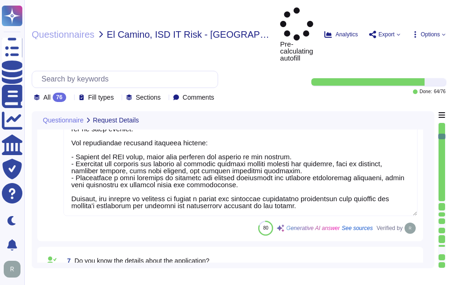
type textarea "Sectigo offers a comprehensive Software as a Service (SaaS) solution for certif…"
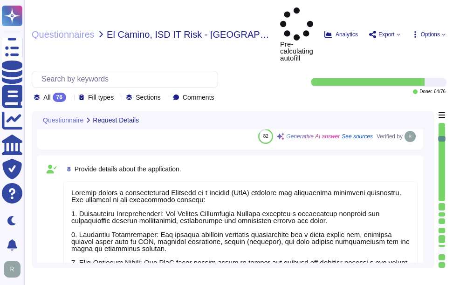
type textarea "The applicable type of service is Software as a Service (SaaS)."
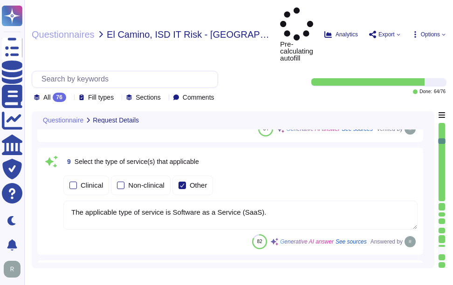
type textarea "Sectigo is a leading provider of digital certificates and automated Certificate…"
type textarea "Access to the service is managed by the customers themselves, using their prefe…"
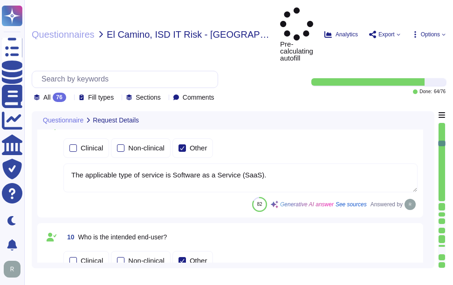
type textarea "The solution supports exporting data in usable, non-proprietary formats such as…"
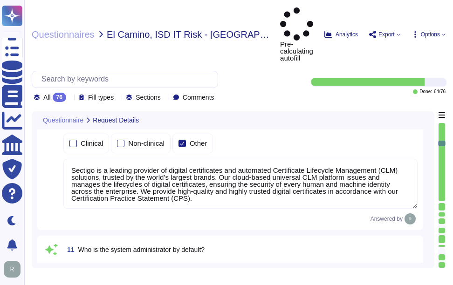
scroll to position [1444, 0]
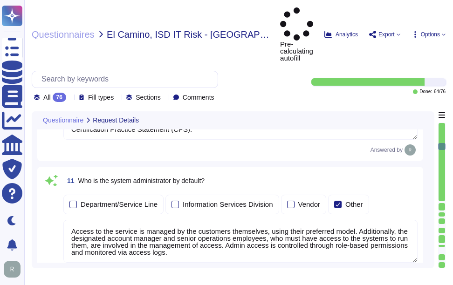
type textarea "Sectigo may archive certain information, including audit data, certificate appl…"
click at [441, 201] on div at bounding box center [441, 202] width 7 height 2
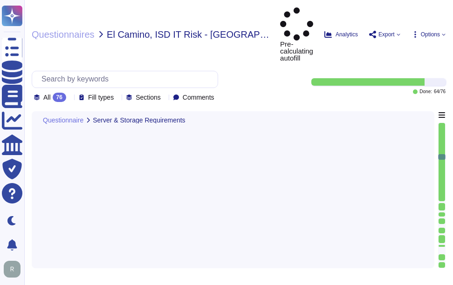
type textarea "- Sectigo's server monitoring tools are configured to monitor server health and…"
type textarea "Our service is deployed as a Software as a Service (SaaS), which means it is ho…"
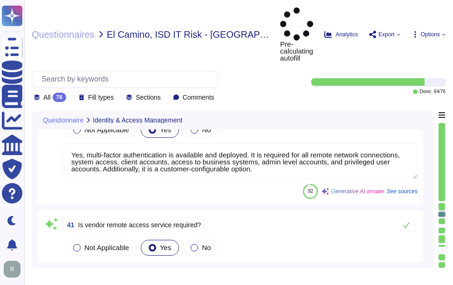
type textarea "MFA is required for network access, privileged accounts, and business-critical …"
type textarea "Please see attached Access Control Policy"
type textarea "Yes, multi-factor authentication is available and deployed. It is required for …"
type textarea "Yes, remote access by vendors and business partners for remote maintenance will…"
type textarea "Yes, the system will be accessible over the internet. It is offered as a SaaS s…"
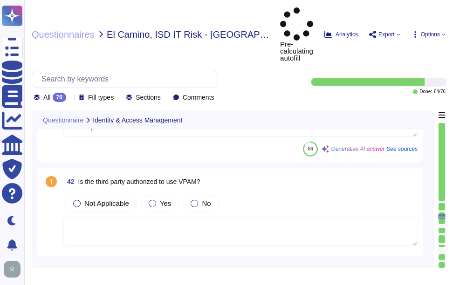
type textarea "Yes, the anti-malware policy includes defined operating systems that require an…"
type textarea "Sectigo recognizes that there are systems that are not commonly affected by mal…"
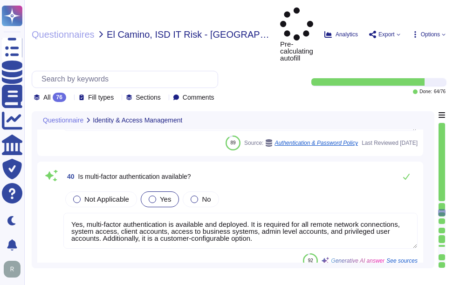
type textarea "The authentication methods provided for Identity and Access Management include:…"
type textarea "MFA is required for network access, privileged accounts, and business-critical …"
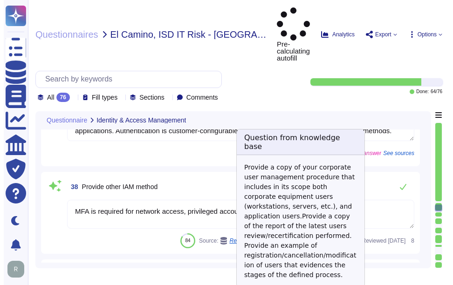
scroll to position [4388, 0]
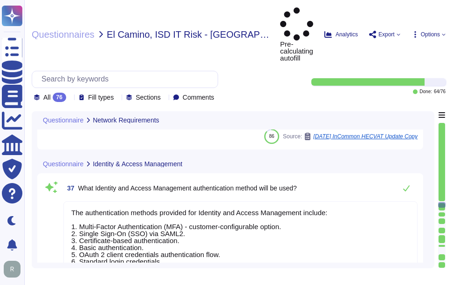
type textarea "Certificates on the endpoints are managed through our automated solution that s…"
type textarea "No."
type textarea "No. Simple connectivity to our SaaS portal is sufficient. Services will be acce…"
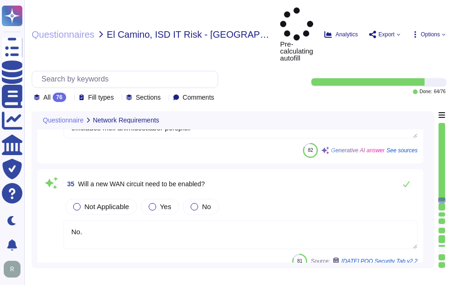
type textarea "The requirement for enabling a new port for the project will depend on the spec…"
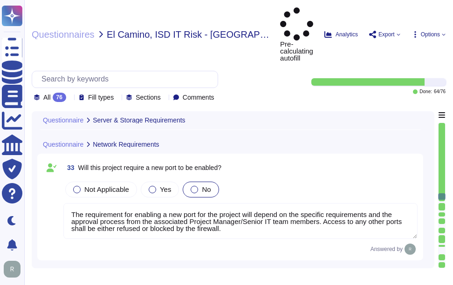
type textarea "Third-party applications are upgraded or patched regularly through a structured…"
type textarea "Yes, there is a documented decommissioning and destruction policy, standard, an…"
type textarea "Please refer the KB -[URL][DOMAIN_NAME]"
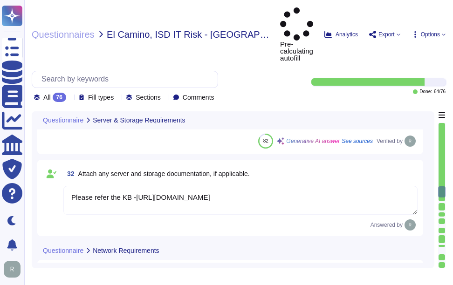
type textarea "Our service is deployed as a Software as a Service (SaaS), which means it is ho…"
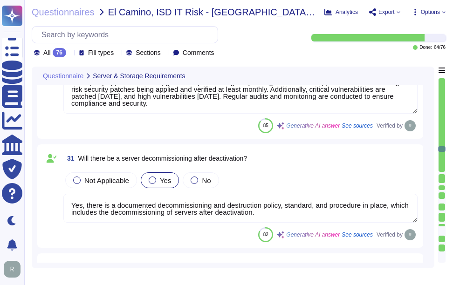
scroll to position [3503, 0]
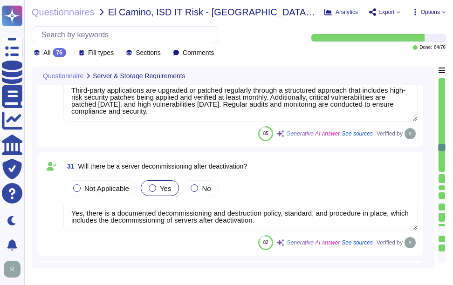
type textarea "Our service is deployed as a Software as a Service (SaaS), which means it is ho…"
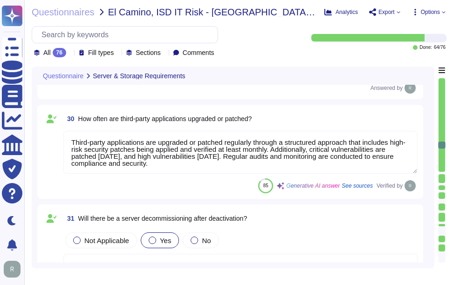
type textarea "The databases within our environment include Oracle and PostgreSQL."
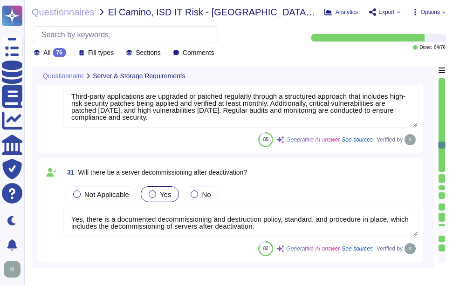
type textarea "Certificates on the endpoints are managed through our automated solution that s…"
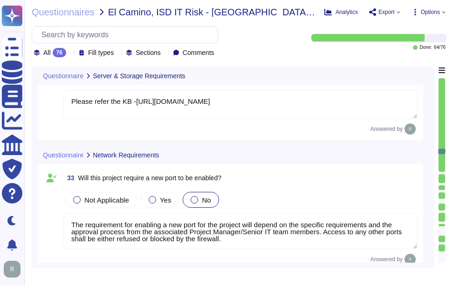
type textarea "No."
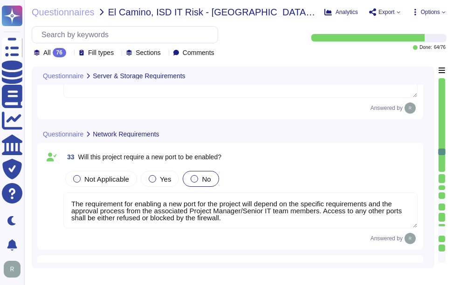
scroll to position [3689, 0]
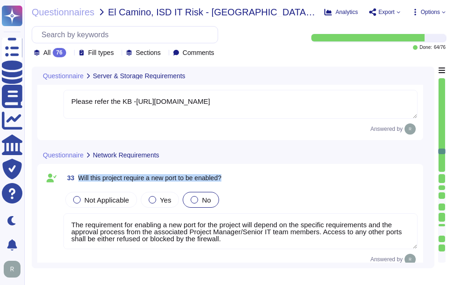
drag, startPoint x: 79, startPoint y: 175, endPoint x: 278, endPoint y: 182, distance: 198.5
click at [278, 182] on div "33 Will this project require a new port to be enabled?" at bounding box center [240, 178] width 354 height 17
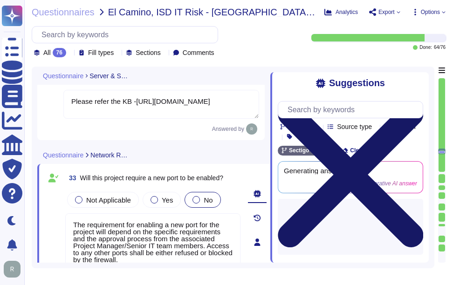
click at [419, 83] on icon at bounding box center [350, 175] width 145 height 194
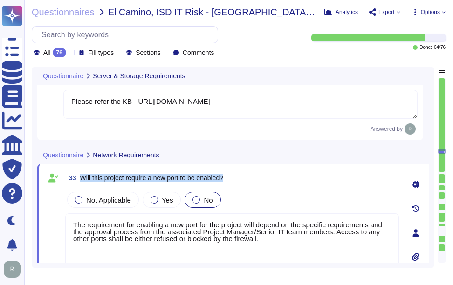
drag, startPoint x: 80, startPoint y: 178, endPoint x: 231, endPoint y: 180, distance: 151.4
click at [231, 180] on div "33 Will this project require a new port to be enabled?" at bounding box center [231, 178] width 333 height 17
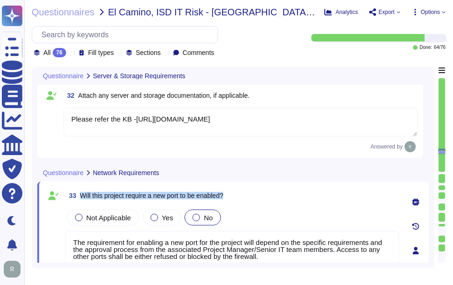
scroll to position [3643, 0]
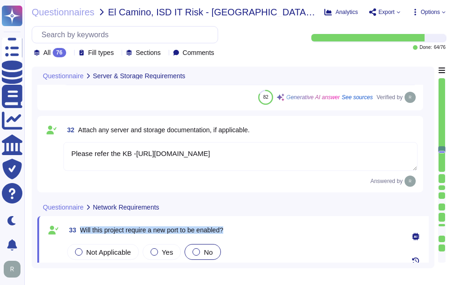
type textarea "Our service is deployed as a Software as a Service (SaaS), which means it is ho…"
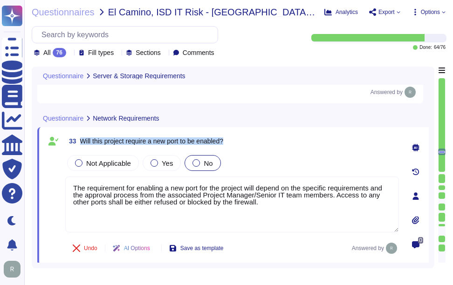
type textarea "No."
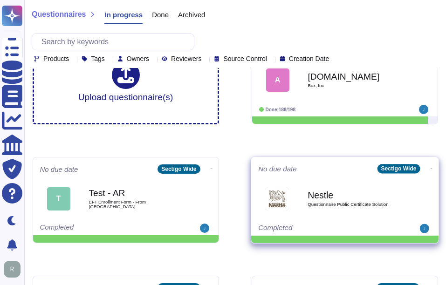
scroll to position [93, 0]
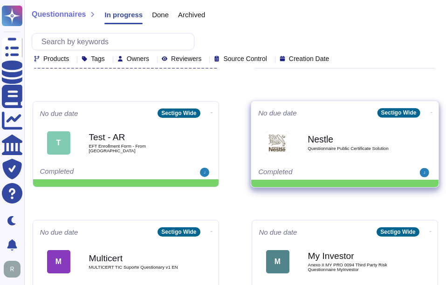
click at [341, 158] on div "Nestle Questionnaire Public Certificate Solution" at bounding box center [354, 143] width 94 height 38
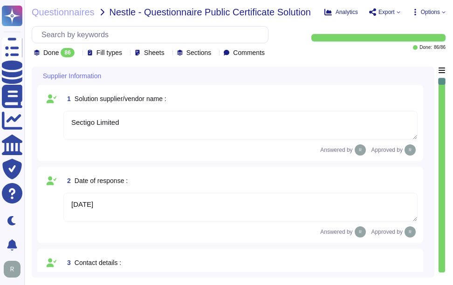
type textarea "Sectigo Limited"
type textarea "[DATE]"
type textarea "Please contact our enterprise sales representative."
type textarea "As of [DATE], the Company had approximately 270 employees, with a distribution …"
type textarea "We currently have more than 500 employees. You can discuss this with your enter…"
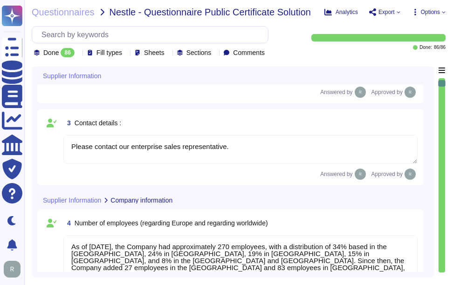
type textarea "Sectigo has a global presence with operations in the following countries: - [GE…"
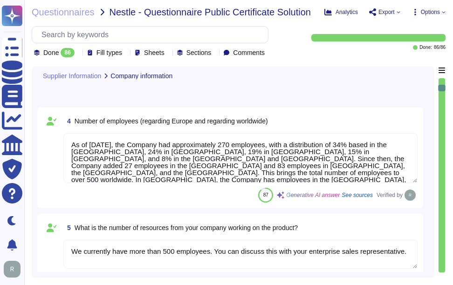
type textarea "Sectigo has been providing public certificate issuing services for more than 25…"
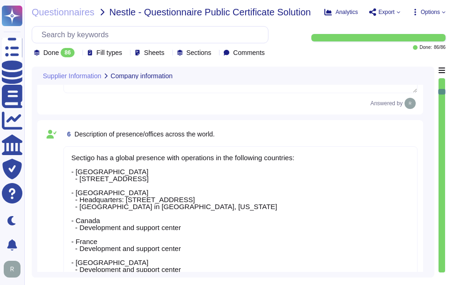
type textarea "Sectigo is structured as a Private Limited company incorporated in the [GEOGRAP…"
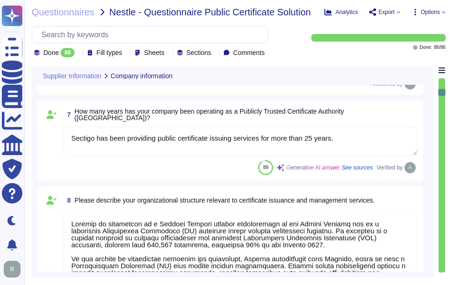
type textarea "Your enterprise sales representative will share the details."
type textarea "Sectigo is the second largest commercial Certificate Authority (CA) worldwide, …"
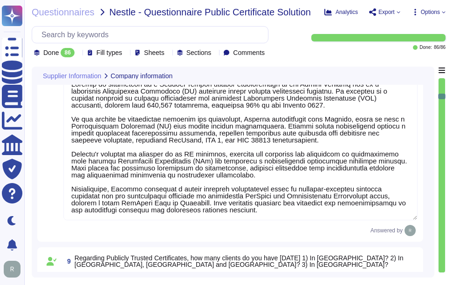
type textarea "Our organization complies with the following industry standards and certificati…"
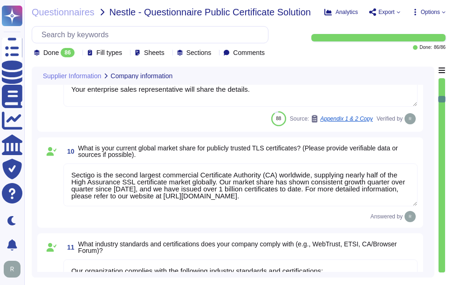
type textarea "Yes, Sectigo complies with applicable ETSI rules for issuing certificates, incl…"
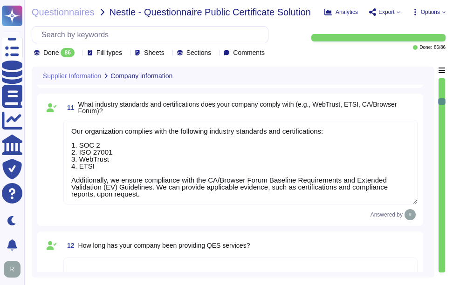
type textarea "Our organization has extensive experience in managing certificate lifecycle cha…"
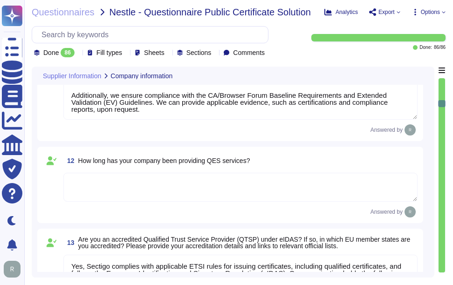
scroll to position [1211, 0]
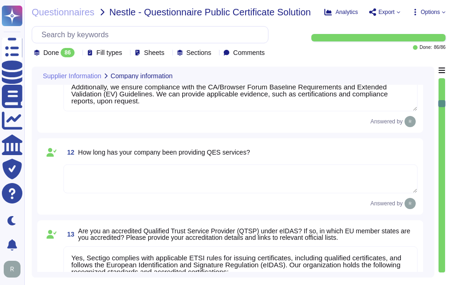
click at [216, 188] on textarea at bounding box center [240, 178] width 354 height 29
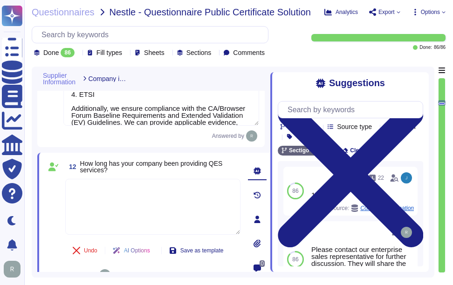
click at [132, 202] on textarea at bounding box center [152, 207] width 175 height 56
paste textarea "Since 2021"
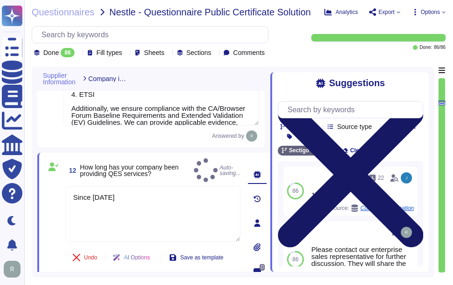
type textarea "Since 2021"
click at [418, 78] on icon at bounding box center [350, 175] width 145 height 194
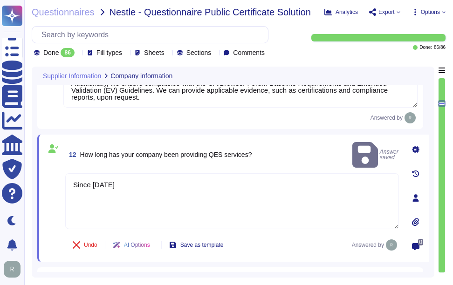
click at [280, 153] on div "12 How long has your company been providing QES services? Answer saved" at bounding box center [231, 154] width 333 height 29
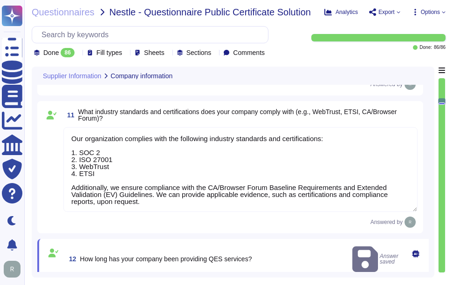
type textarea "Sectigo is structured as a Private Limited company incorporated in the United K…"
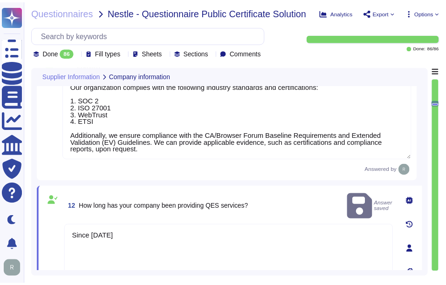
scroll to position [1203, 0]
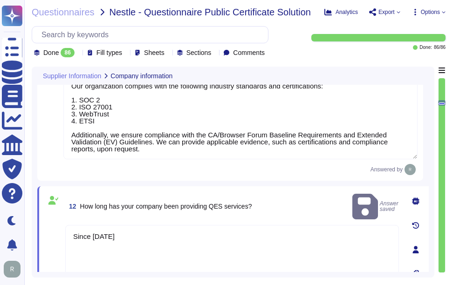
type textarea "Our organization has extensive experience in managing certificate lifecycle cha…"
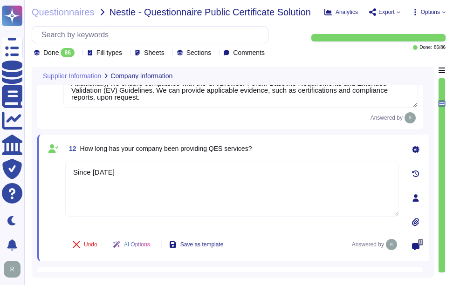
click at [290, 153] on div "12 How long has your company been providing QES services?" at bounding box center [231, 148] width 333 height 17
click at [291, 157] on div "12 How long has your company been providing QES services?" at bounding box center [231, 148] width 333 height 17
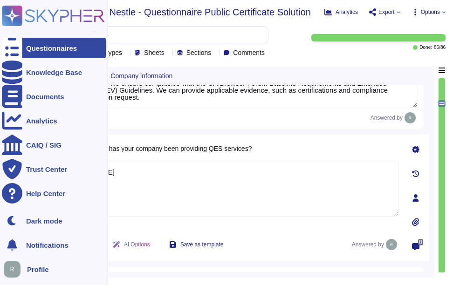
click at [39, 46] on div "Questionnaires" at bounding box center [51, 48] width 51 height 7
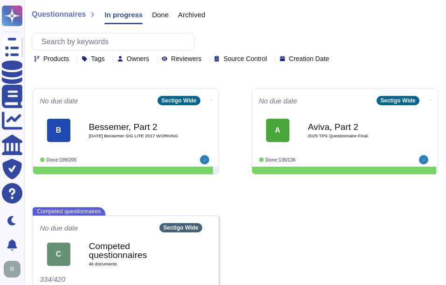
scroll to position [359, 0]
